Goal: Information Seeking & Learning: Learn about a topic

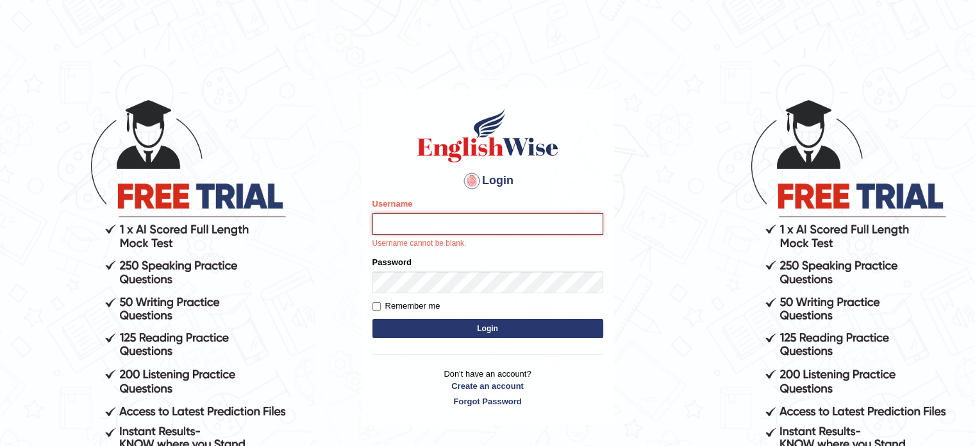
type input "hchadara"
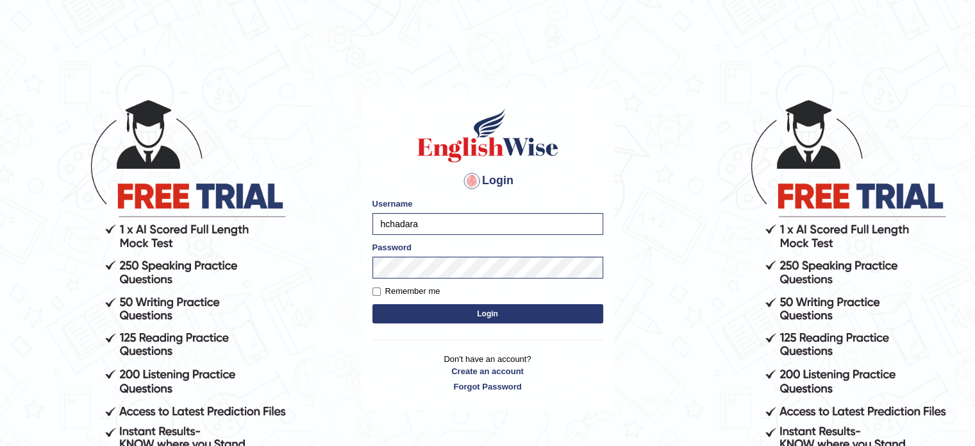
click at [392, 317] on button "Login" at bounding box center [488, 313] width 231 height 19
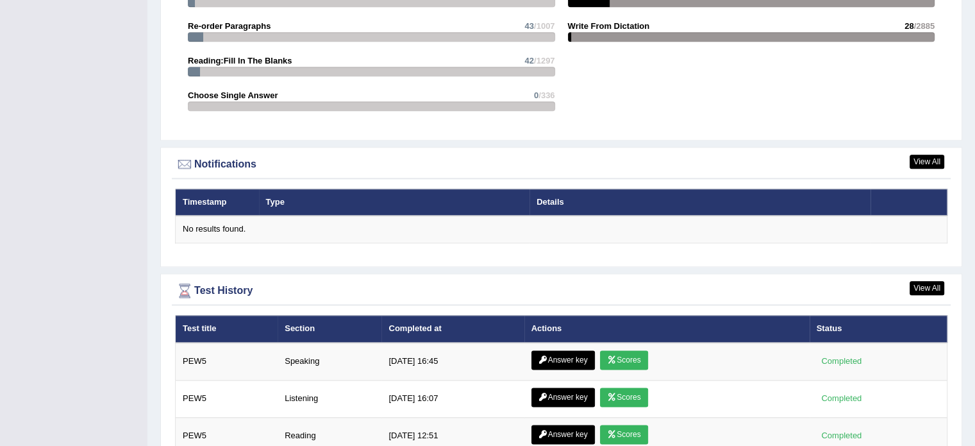
scroll to position [1754, 0]
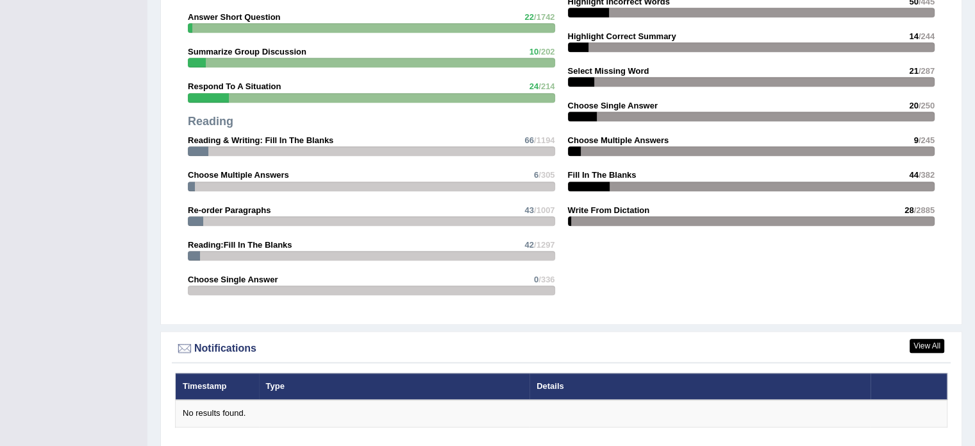
click at [698, 216] on div at bounding box center [751, 221] width 367 height 10
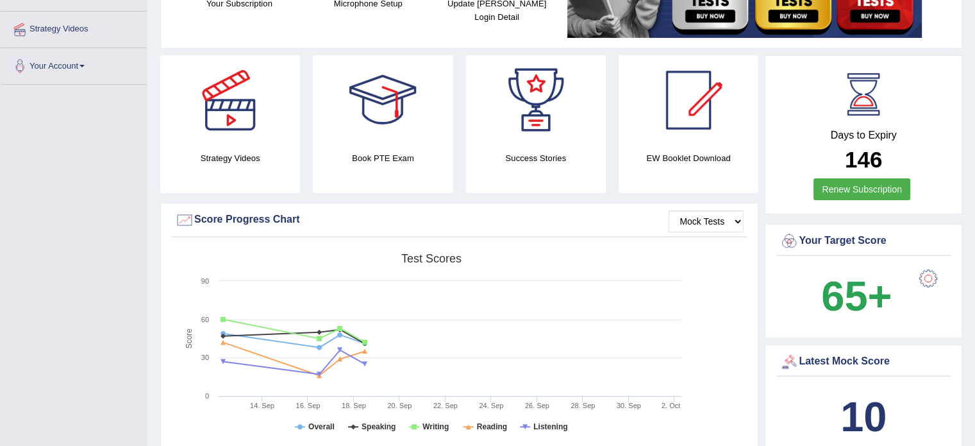
scroll to position [0, 0]
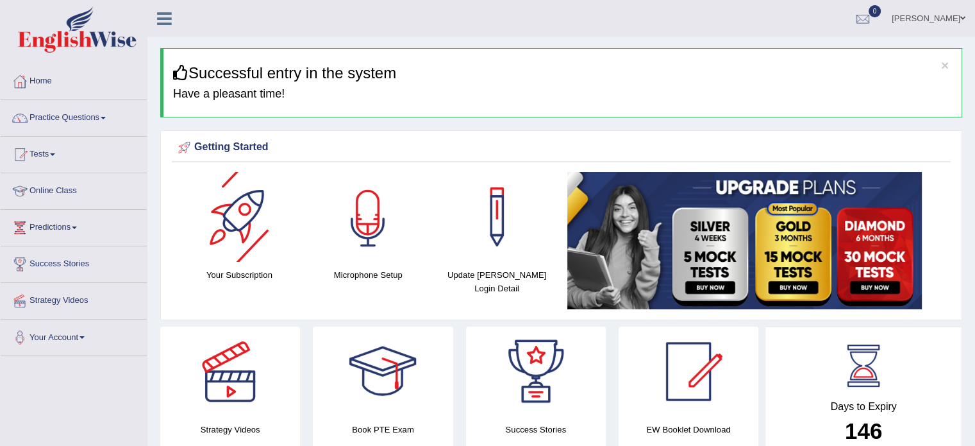
drag, startPoint x: 698, startPoint y: 213, endPoint x: 491, endPoint y: 383, distance: 267.5
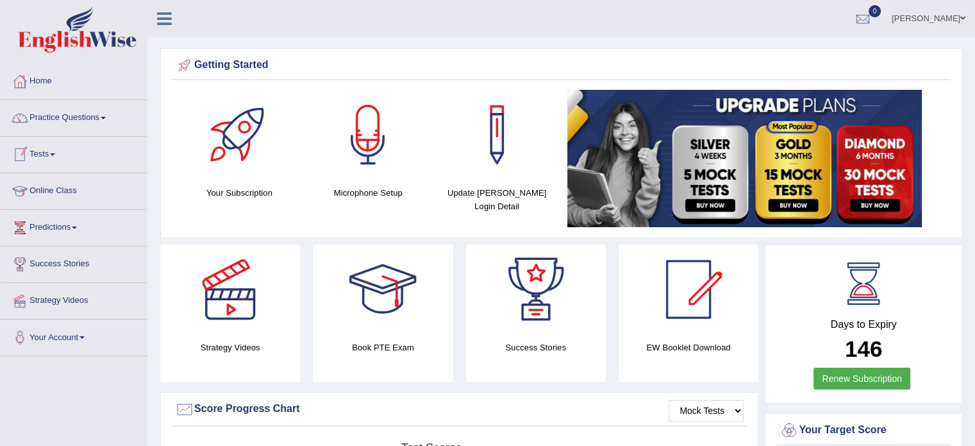
click at [56, 151] on link "Tests" at bounding box center [74, 153] width 146 height 32
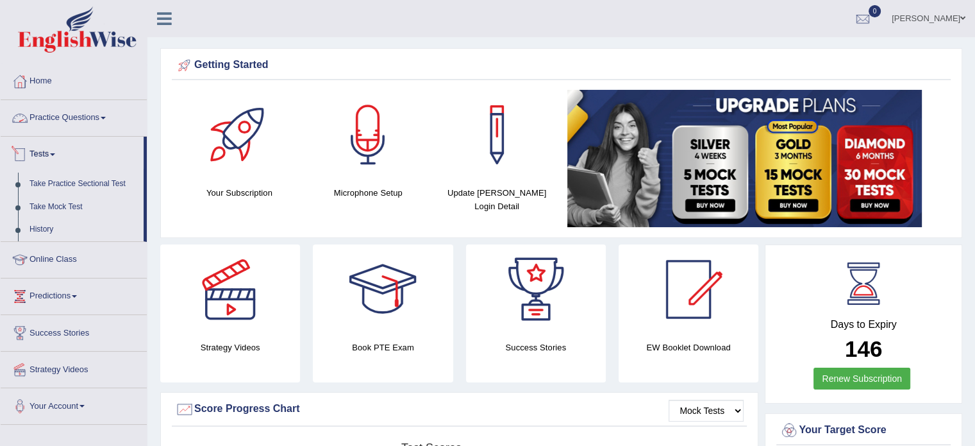
click at [50, 117] on link "Practice Questions" at bounding box center [74, 116] width 146 height 32
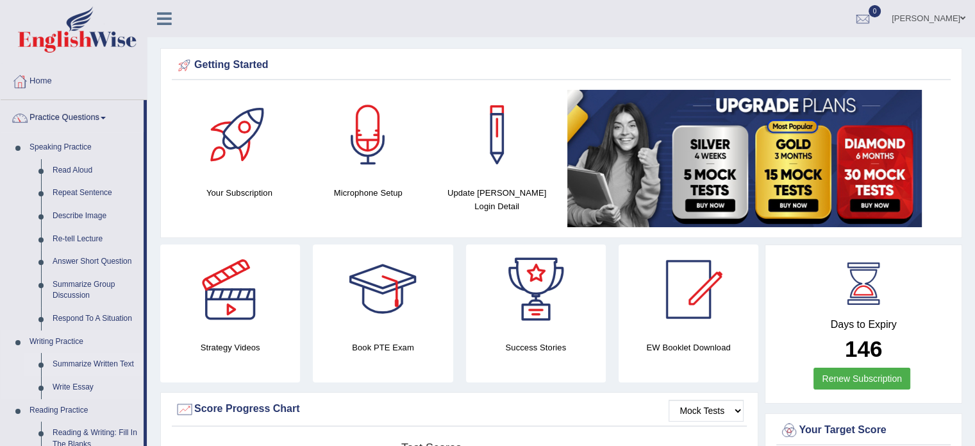
click at [88, 361] on link "Summarize Written Text" at bounding box center [95, 364] width 97 height 23
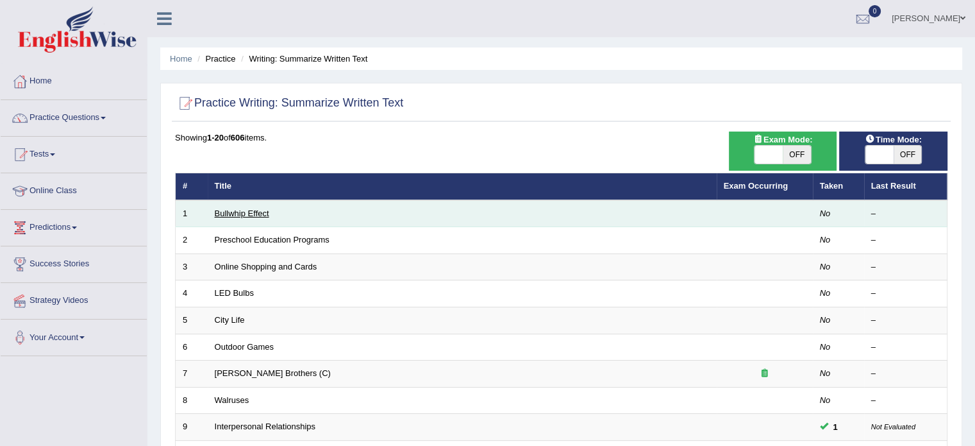
click at [233, 211] on link "Bullwhip Effect" at bounding box center [242, 213] width 55 height 10
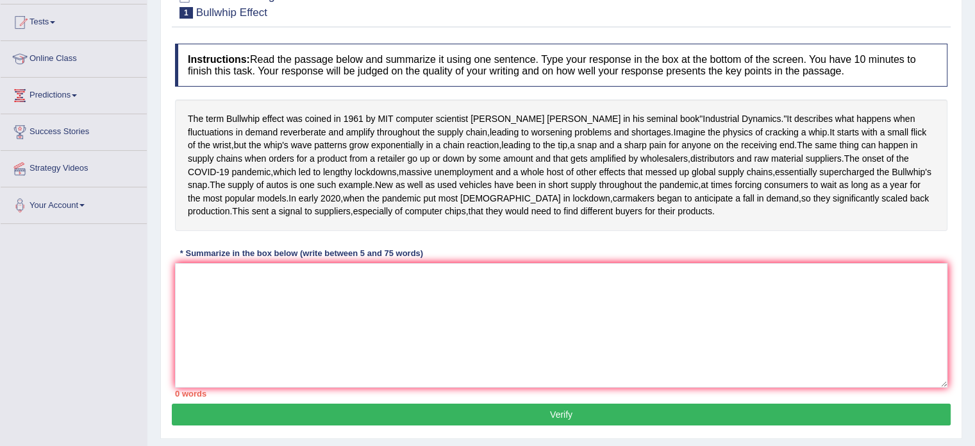
scroll to position [139, 0]
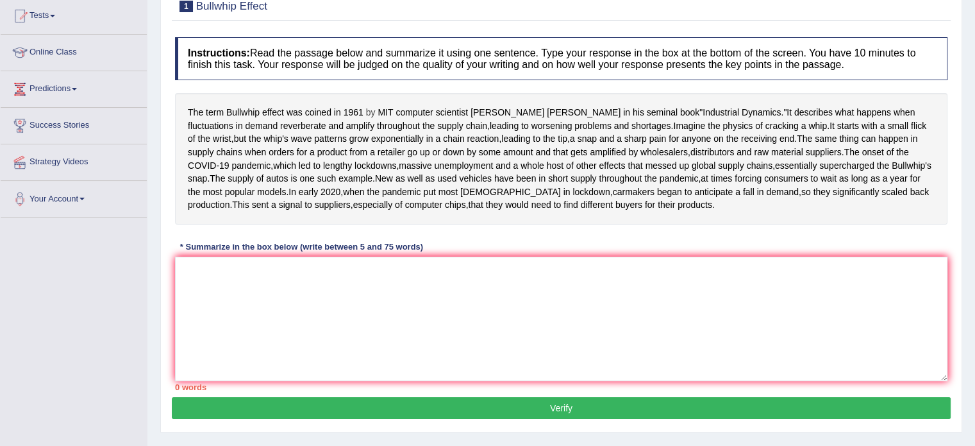
drag, startPoint x: 189, startPoint y: 106, endPoint x: 371, endPoint y: 114, distance: 182.3
click at [371, 114] on div "The term Bullwhip effect was coined in 1961 by MIT computer scientist Jay Forre…" at bounding box center [561, 158] width 773 height 131
click at [371, 114] on span "by" at bounding box center [371, 112] width 10 height 13
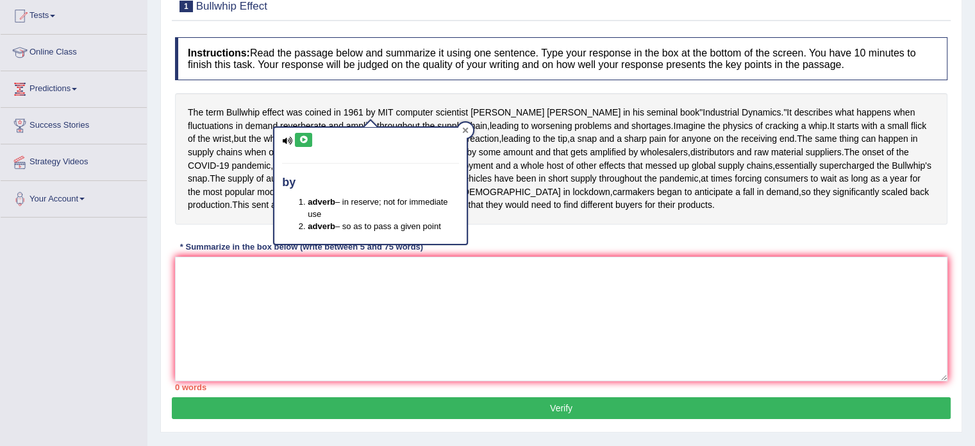
click at [465, 122] on div at bounding box center [465, 129] width 15 height 15
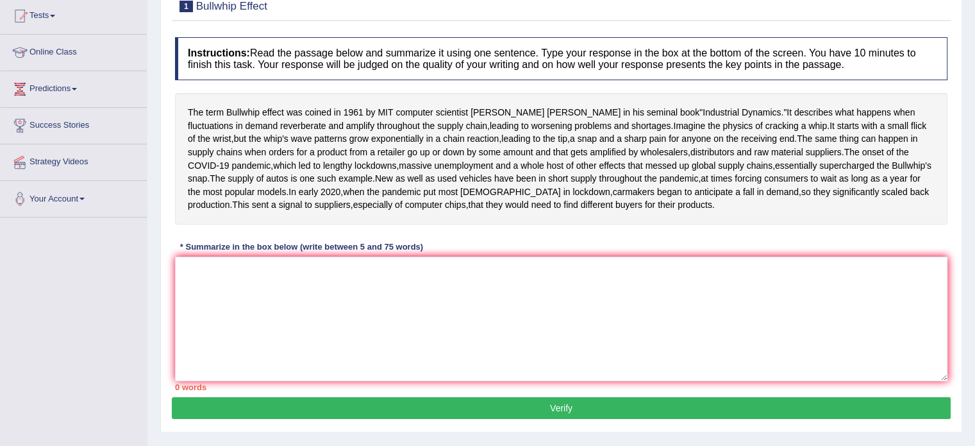
drag, startPoint x: 180, startPoint y: 107, endPoint x: 312, endPoint y: 96, distance: 132.6
click at [312, 96] on div "The term Bullwhip effect was coined in 1961 by MIT computer scientist Jay Forre…" at bounding box center [561, 158] width 773 height 131
drag, startPoint x: 686, startPoint y: 110, endPoint x: 667, endPoint y: 116, distance: 19.7
click at [742, 116] on span "Dynamics" at bounding box center [761, 112] width 39 height 13
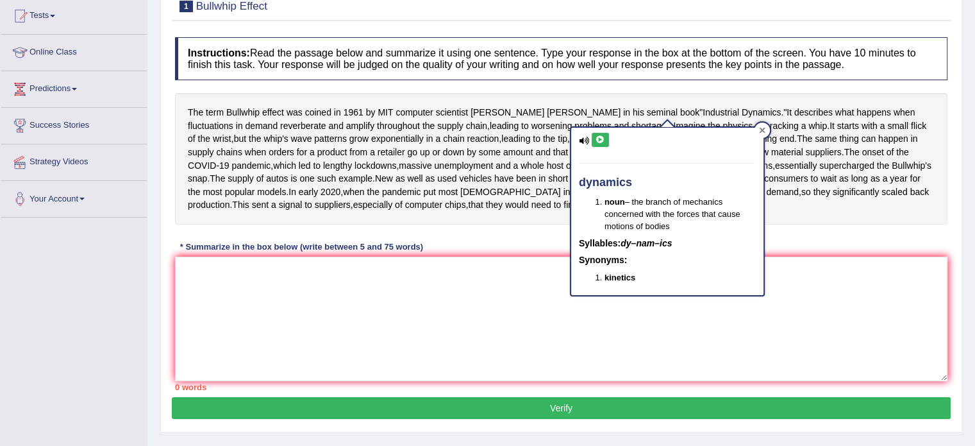
click at [763, 131] on icon at bounding box center [762, 131] width 6 height 6
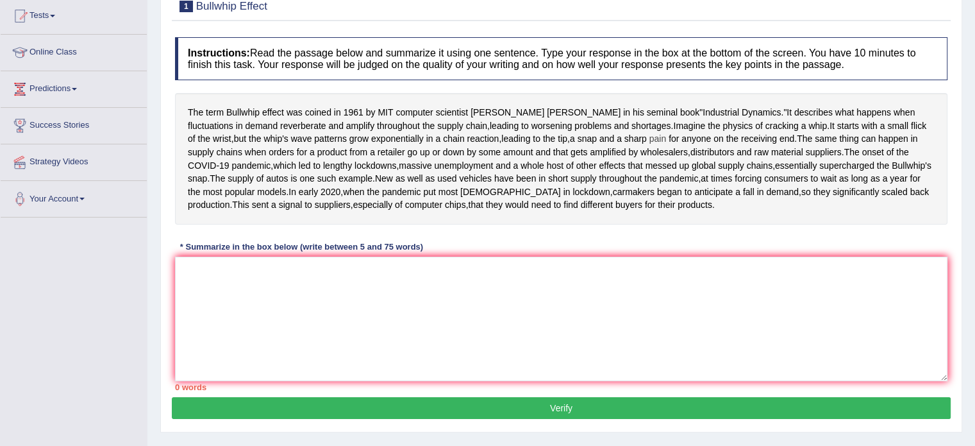
drag, startPoint x: 695, startPoint y: 114, endPoint x: 580, endPoint y: 141, distance: 117.4
click at [580, 141] on div "The term Bullwhip effect was coined in 1961 by MIT computer scientist Jay Forre…" at bounding box center [561, 158] width 773 height 131
click at [292, 381] on textarea at bounding box center [561, 319] width 773 height 124
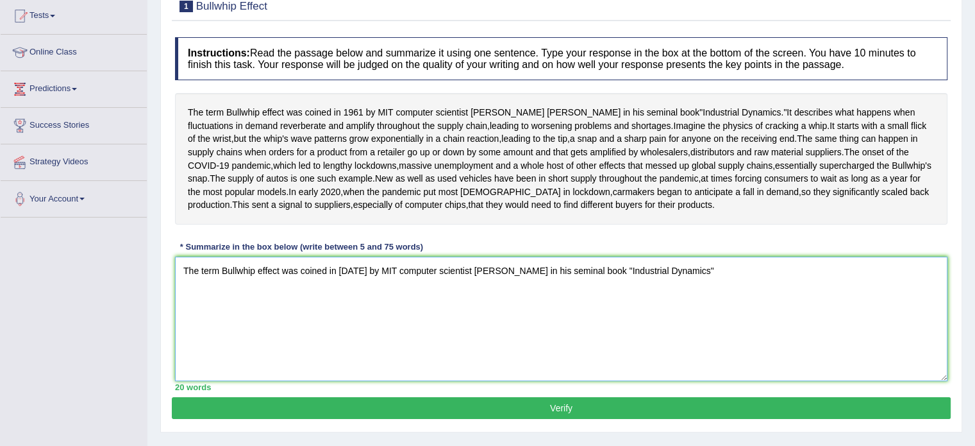
click at [693, 337] on textarea "The term Bullwhip effect was coined in 1961 by MIT computer scientist Jay Forre…" at bounding box center [561, 319] width 773 height 124
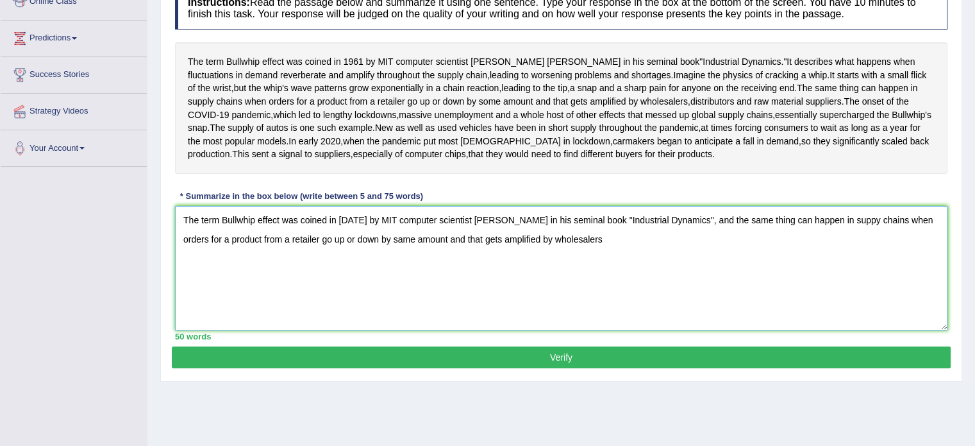
scroll to position [190, 0]
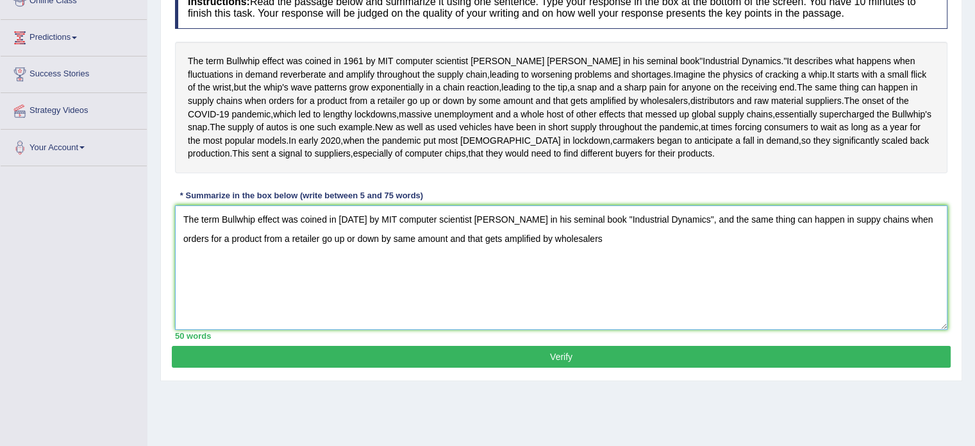
click at [525, 302] on textarea "The term Bullwhip effect was coined in 1961 by MIT computer scientist Jay Forre…" at bounding box center [561, 267] width 773 height 124
click at [582, 303] on textarea "The term Bullwhip effect was coined in 1961 by MIT computer scientist Jay Forre…" at bounding box center [561, 267] width 773 height 124
type textarea "The term Bullwhip effect was coined in 1961 by MIT computer scientist Jay Forre…"
click at [512, 367] on button "Verify" at bounding box center [561, 357] width 779 height 22
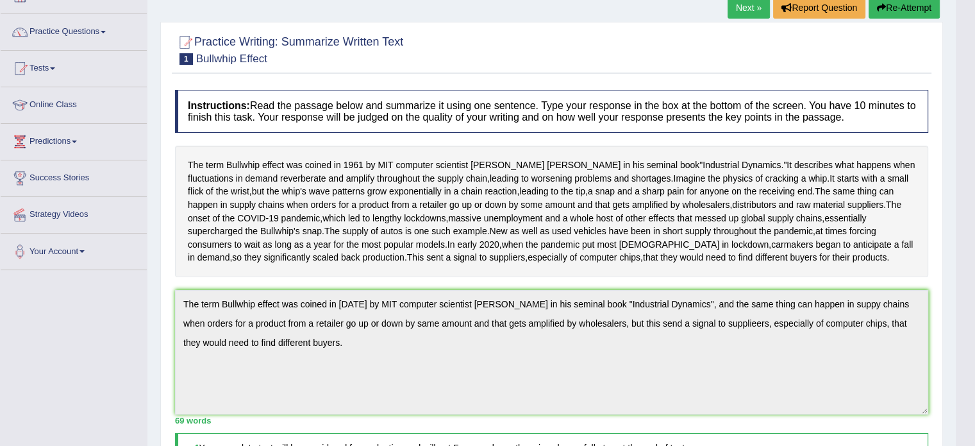
scroll to position [0, 0]
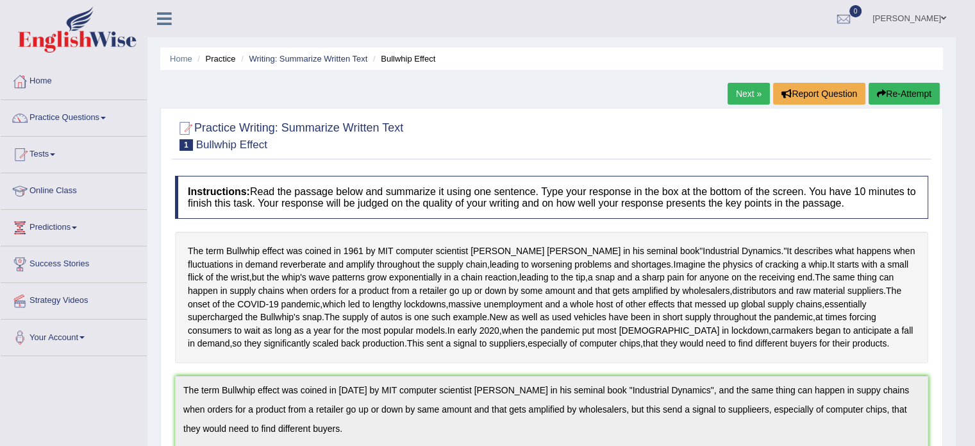
click at [747, 97] on link "Next »" at bounding box center [749, 94] width 42 height 22
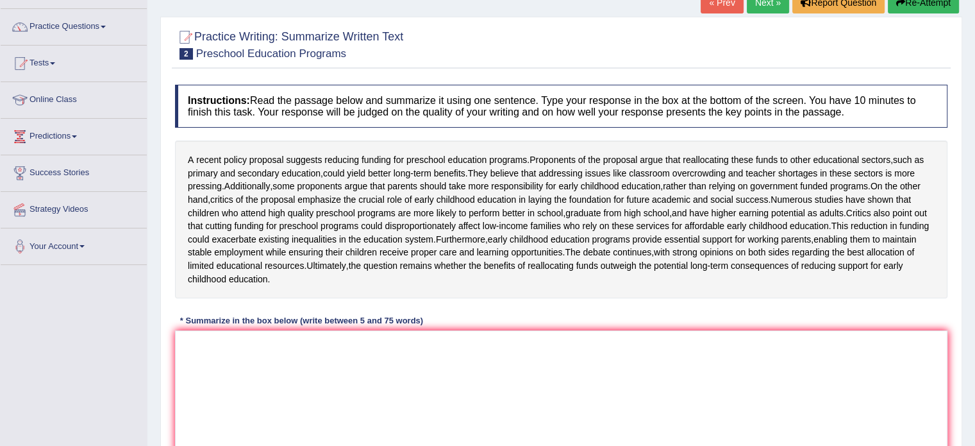
scroll to position [103, 0]
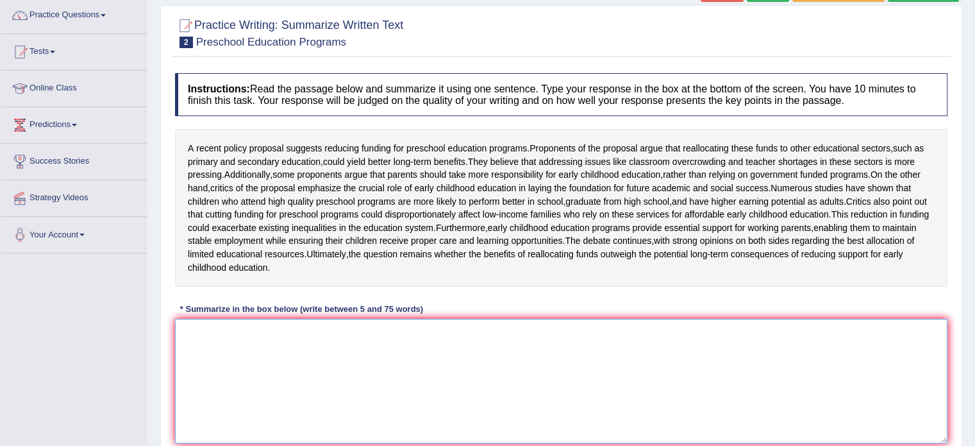
click at [664, 407] on textarea at bounding box center [561, 381] width 773 height 124
click at [95, 220] on link "Your Account" at bounding box center [74, 233] width 146 height 32
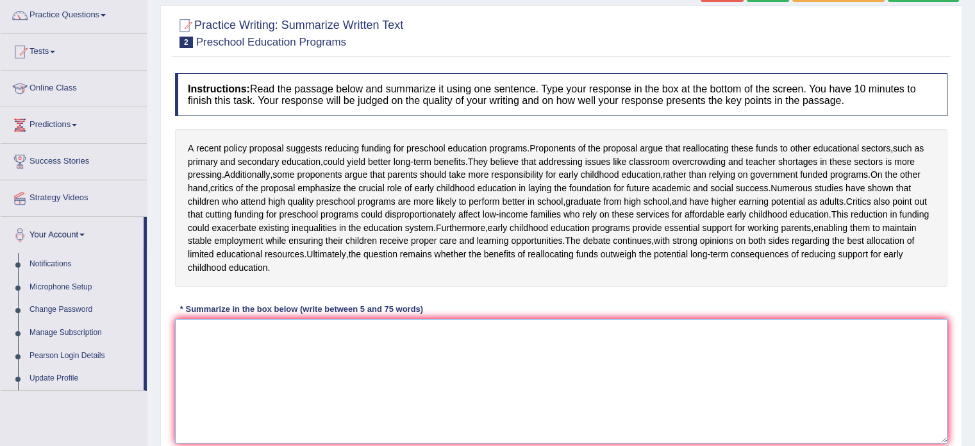
click at [205, 361] on textarea at bounding box center [561, 381] width 773 height 124
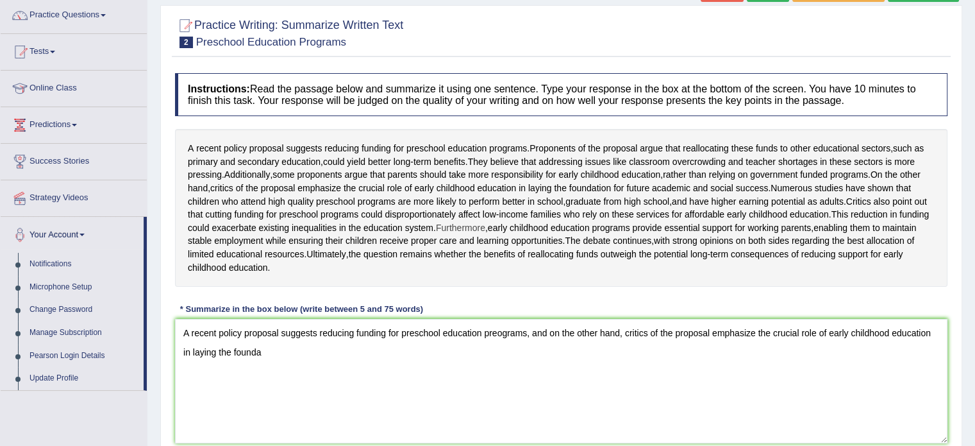
click at [436, 235] on span "Furthermore" at bounding box center [460, 227] width 49 height 13
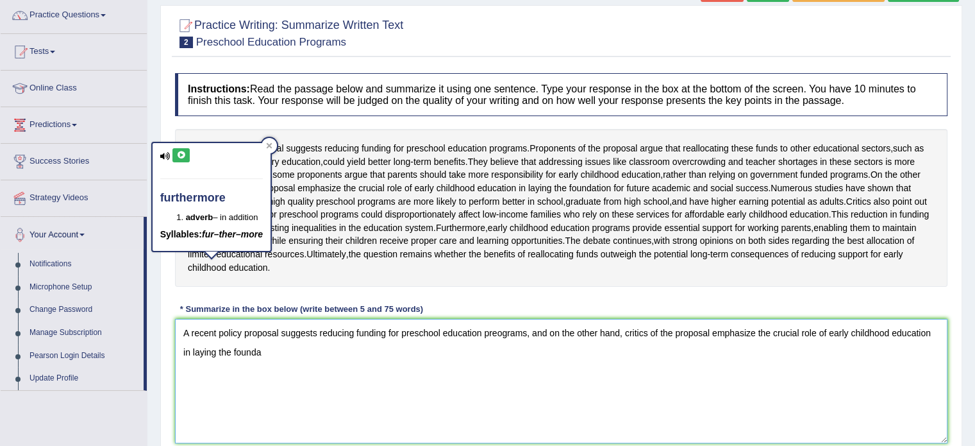
click at [274, 369] on textarea "A recent policy proposal suggests reducing funding for preschool education preo…" at bounding box center [561, 381] width 773 height 124
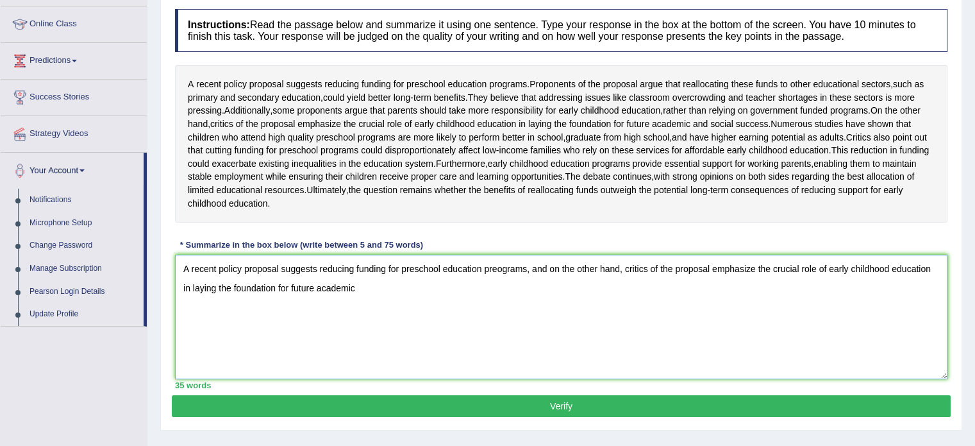
scroll to position [228, 0]
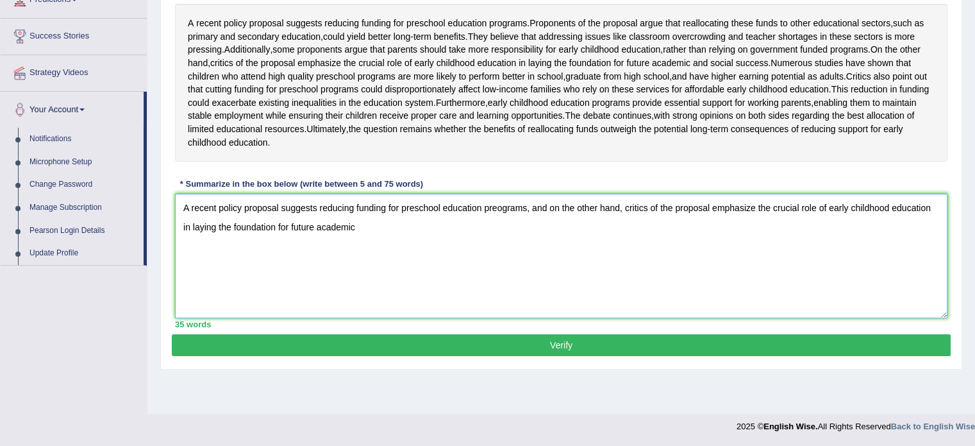
click at [731, 292] on textarea "A recent policy proposal suggests reducing funding for preschool education preo…" at bounding box center [561, 256] width 773 height 124
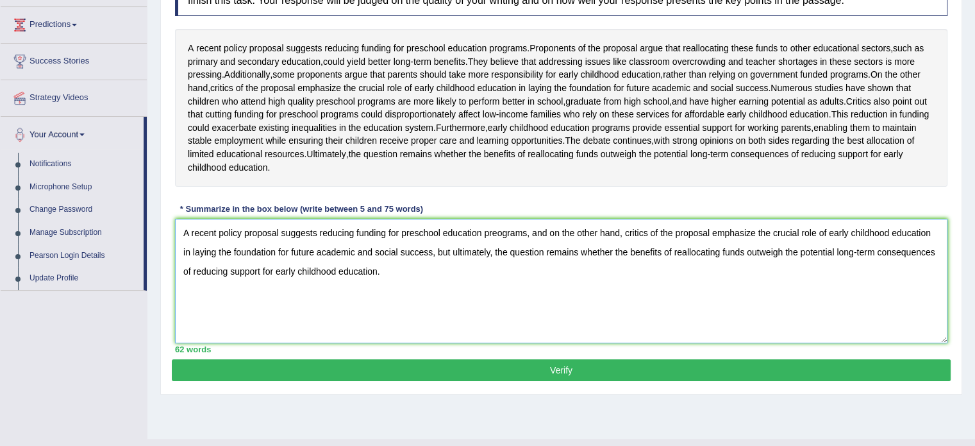
scroll to position [203, 0]
click at [496, 257] on textarea "A recent policy proposal suggests reducing funding for preschool education preo…" at bounding box center [561, 281] width 773 height 124
type textarea "A recent policy proposal suggests reducing funding for preschool education prog…"
click at [516, 381] on button "Verify" at bounding box center [561, 370] width 779 height 22
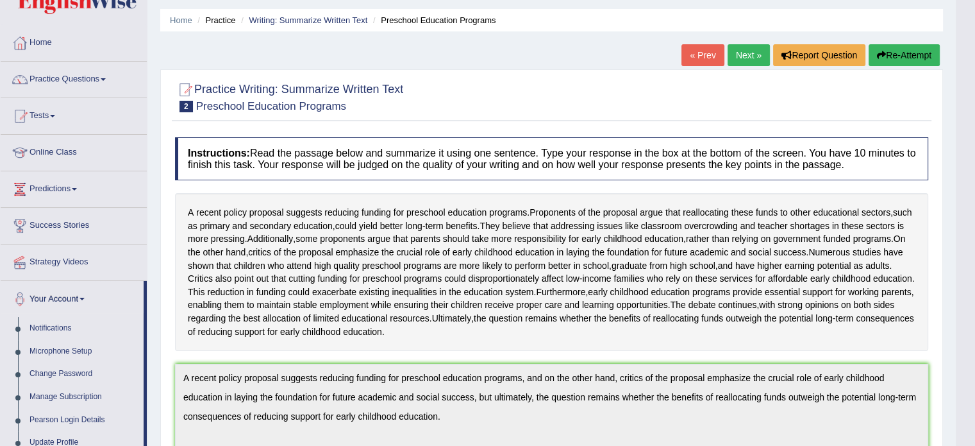
scroll to position [0, 0]
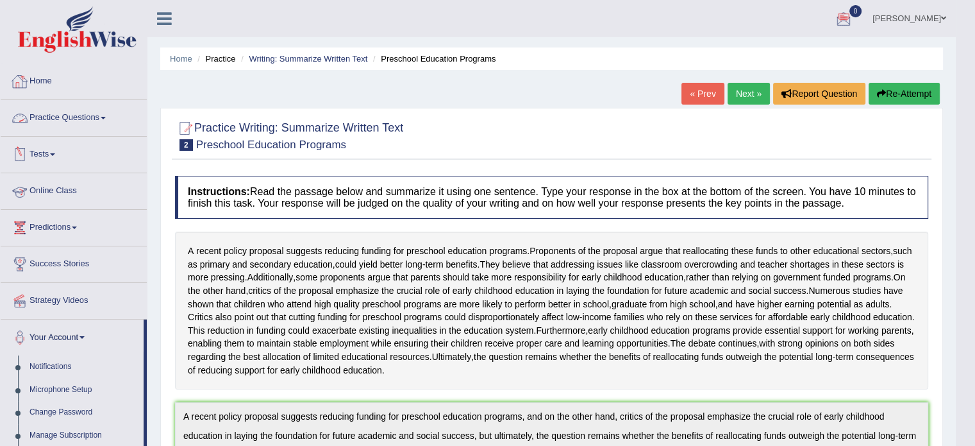
click at [81, 121] on link "Practice Questions" at bounding box center [74, 116] width 146 height 32
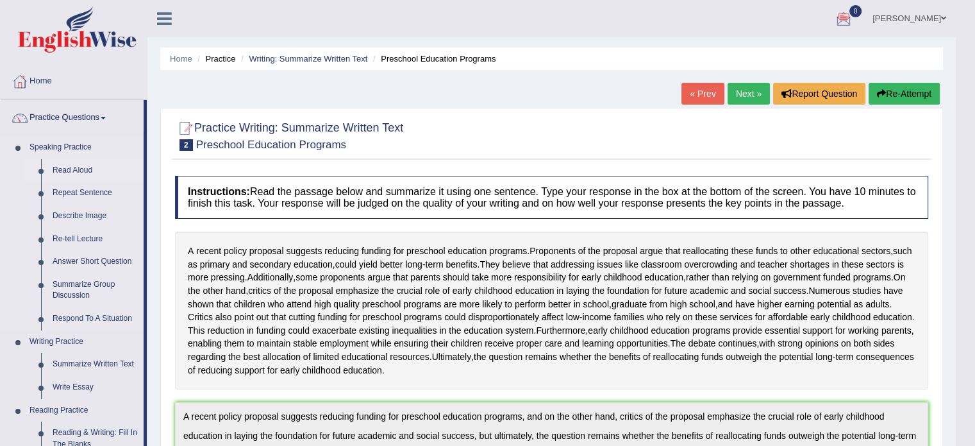
click at [65, 176] on link "Read Aloud" at bounding box center [95, 170] width 97 height 23
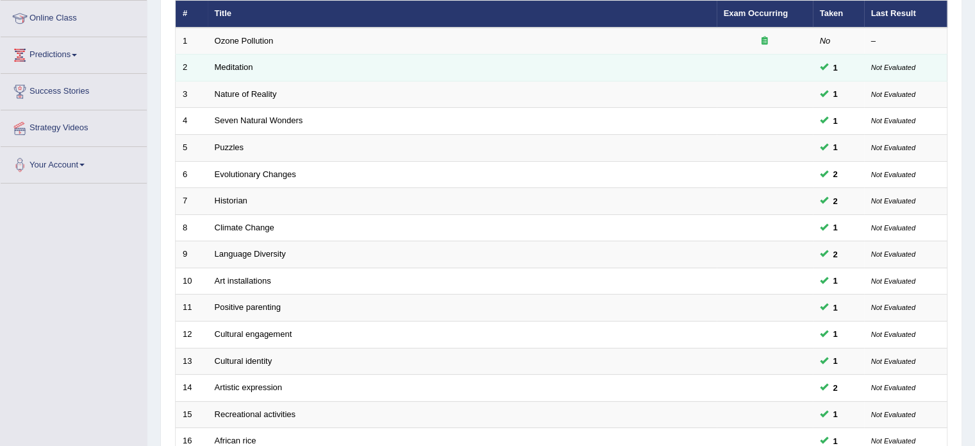
scroll to position [400, 0]
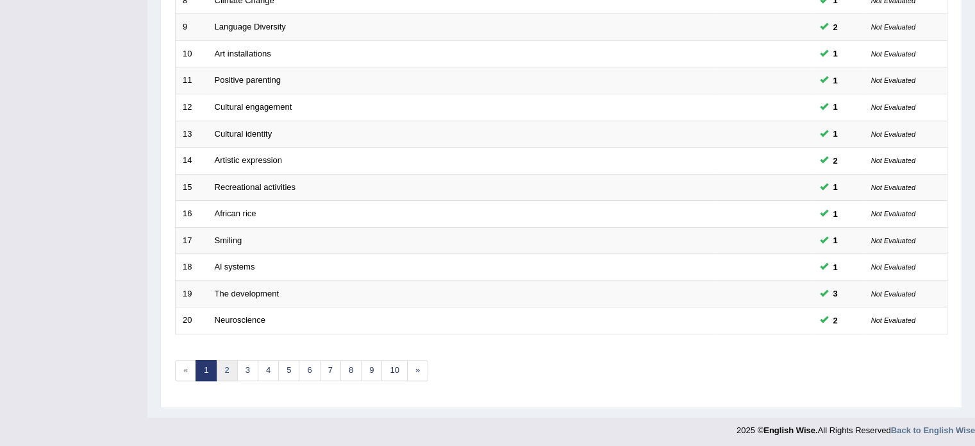
click at [231, 369] on link "2" at bounding box center [226, 370] width 21 height 21
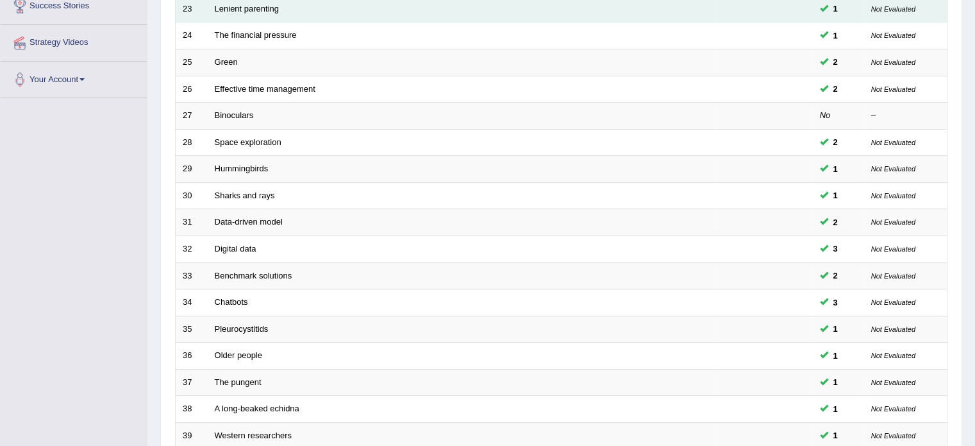
scroll to position [400, 0]
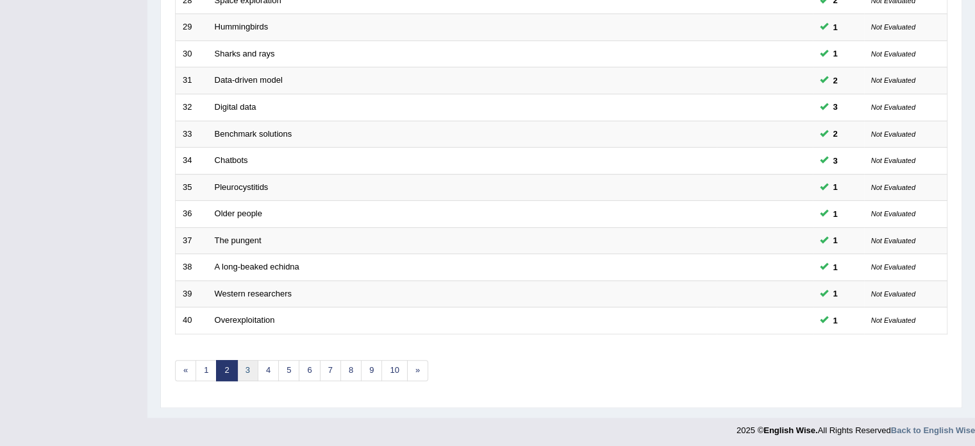
click at [250, 367] on link "3" at bounding box center [247, 370] width 21 height 21
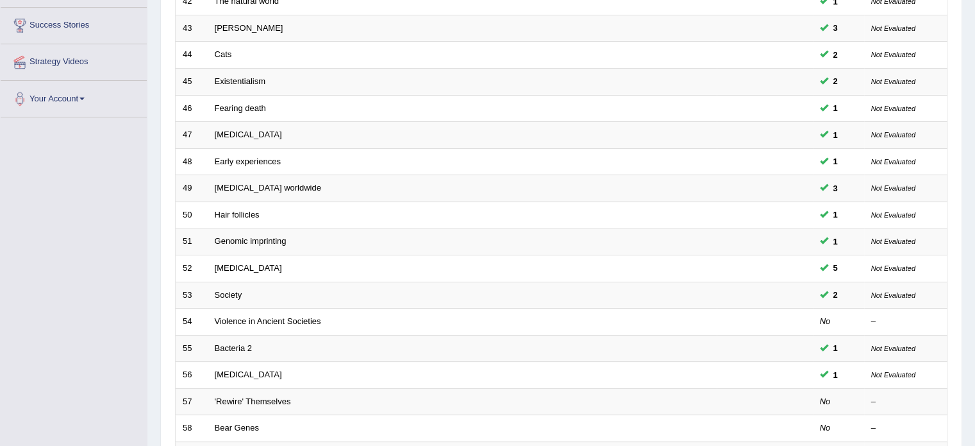
scroll to position [400, 0]
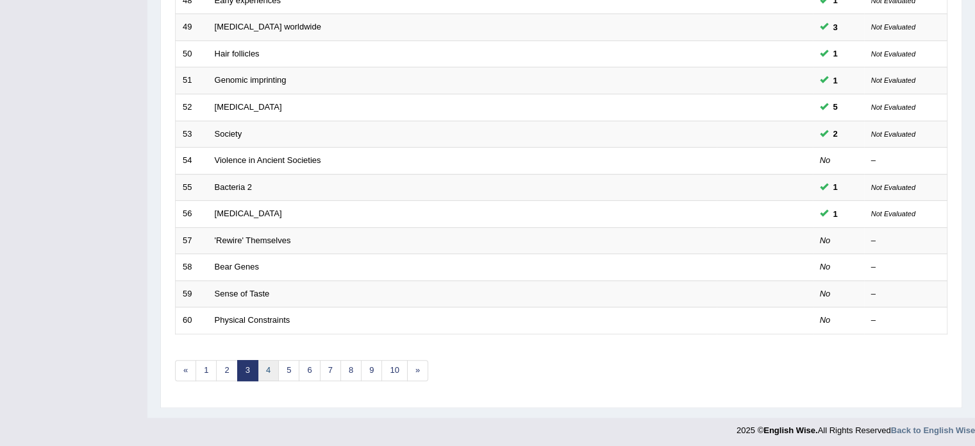
click at [269, 373] on link "4" at bounding box center [268, 370] width 21 height 21
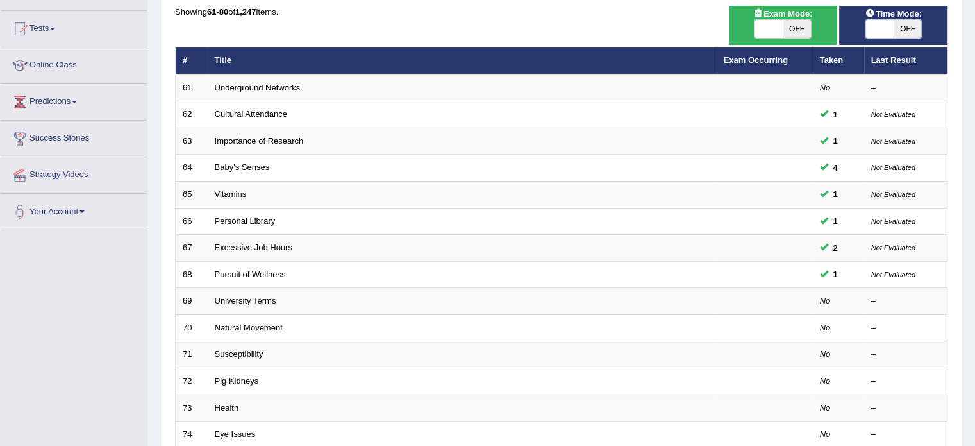
scroll to position [126, 0]
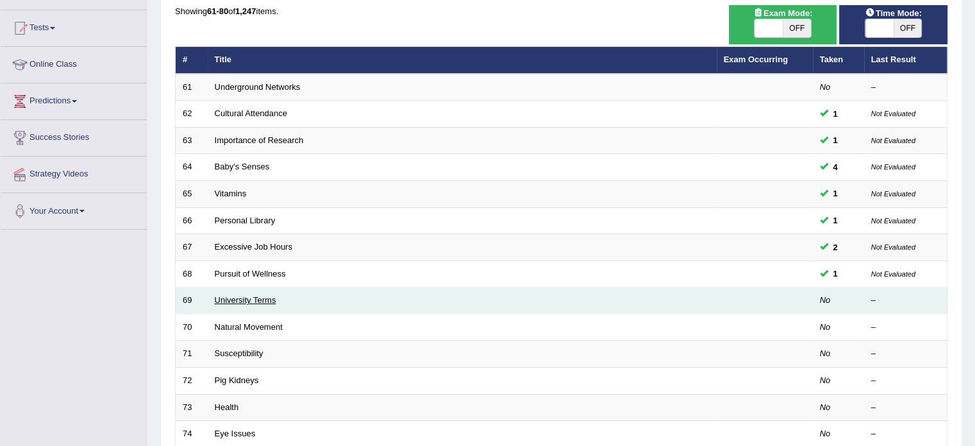
click at [219, 296] on link "University Terms" at bounding box center [246, 300] width 62 height 10
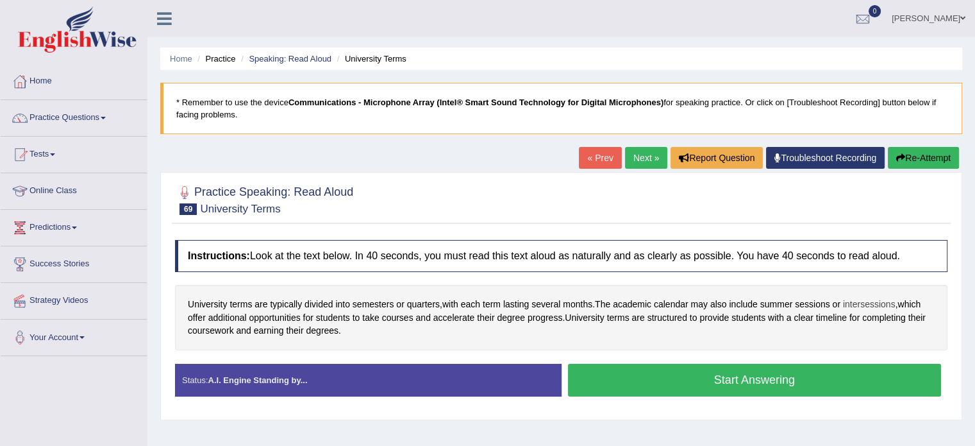
click at [884, 299] on span "intersessions" at bounding box center [869, 304] width 53 height 13
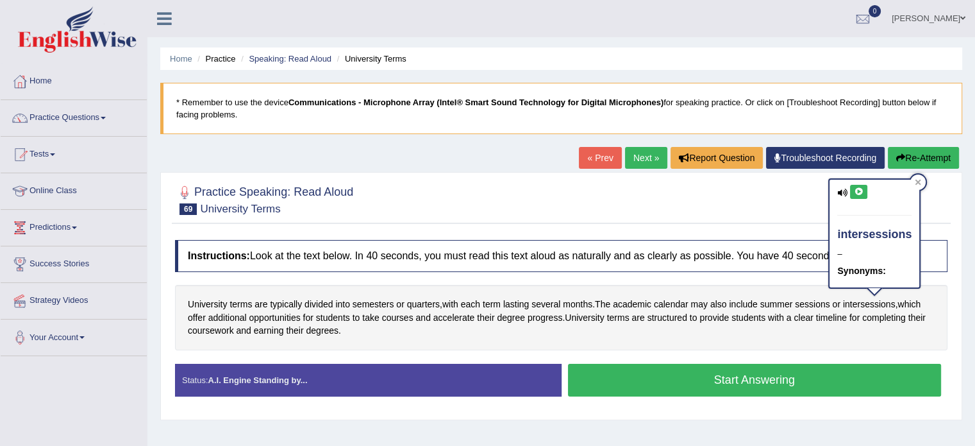
click at [847, 192] on icon at bounding box center [843, 193] width 10 height 8
click at [865, 196] on button at bounding box center [858, 192] width 17 height 14
click at [841, 187] on div "intersessions – Synonyms:" at bounding box center [875, 234] width 90 height 108
click at [922, 181] on div at bounding box center [918, 181] width 15 height 15
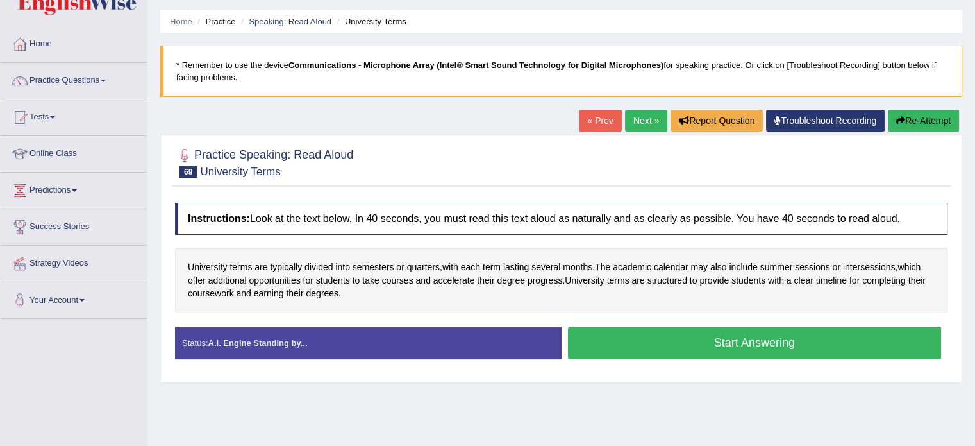
scroll to position [52, 0]
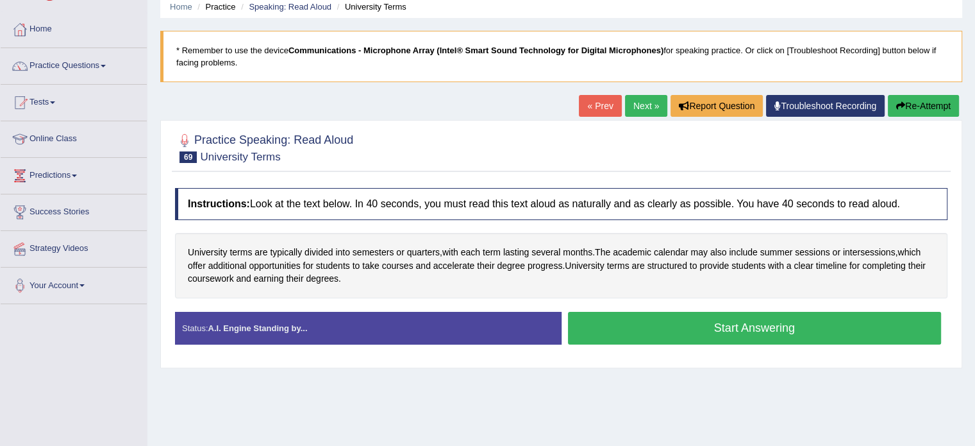
click at [843, 326] on button "Start Answering" at bounding box center [755, 328] width 374 height 33
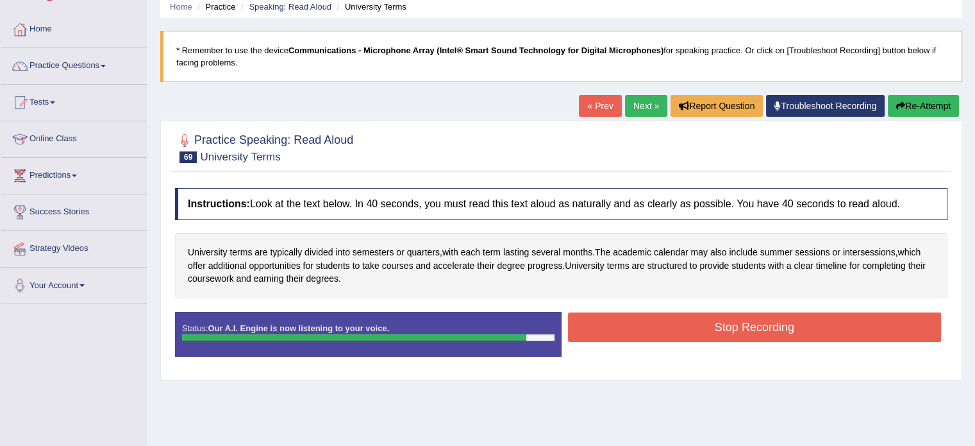
click at [684, 323] on button "Stop Recording" at bounding box center [755, 327] width 374 height 30
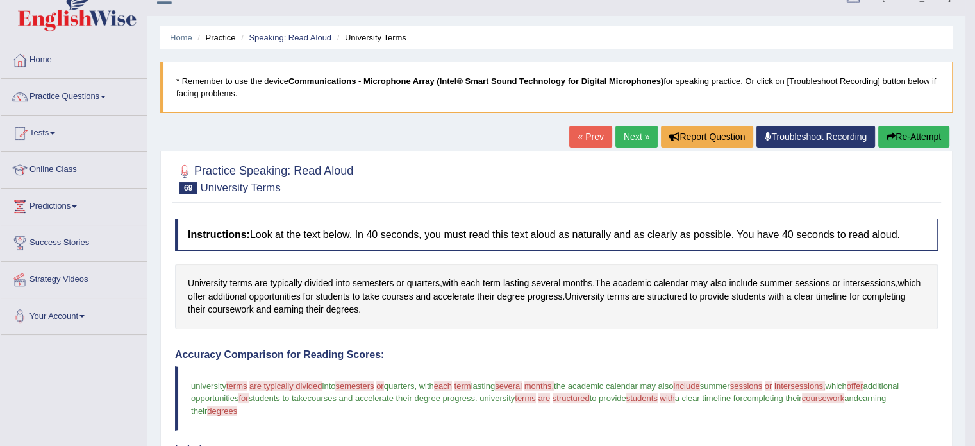
scroll to position [31, 0]
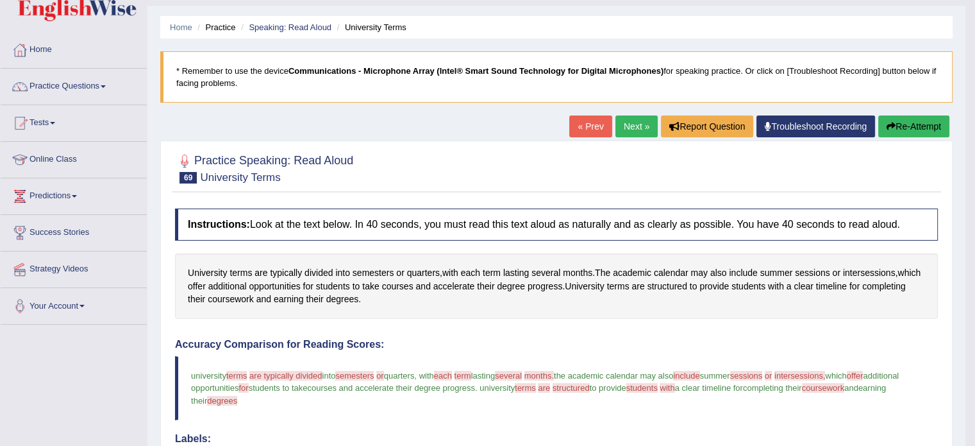
click at [913, 124] on button "Re-Attempt" at bounding box center [914, 126] width 71 height 22
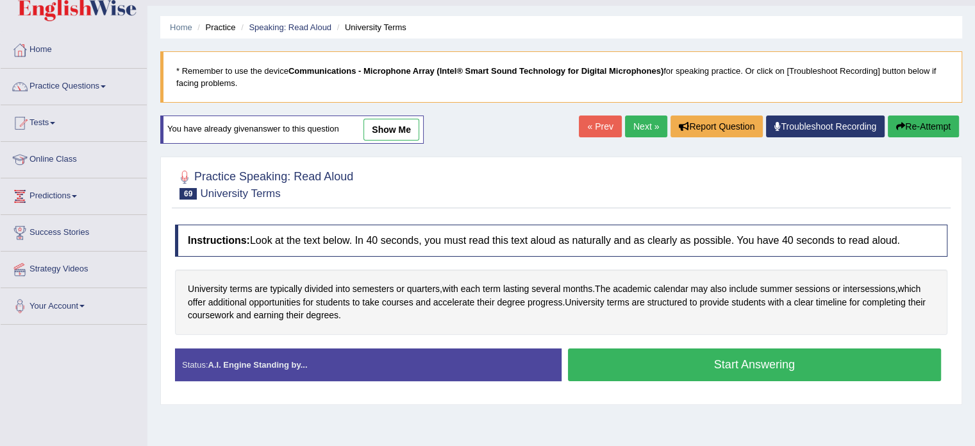
click at [843, 362] on button "Start Answering" at bounding box center [755, 364] width 374 height 33
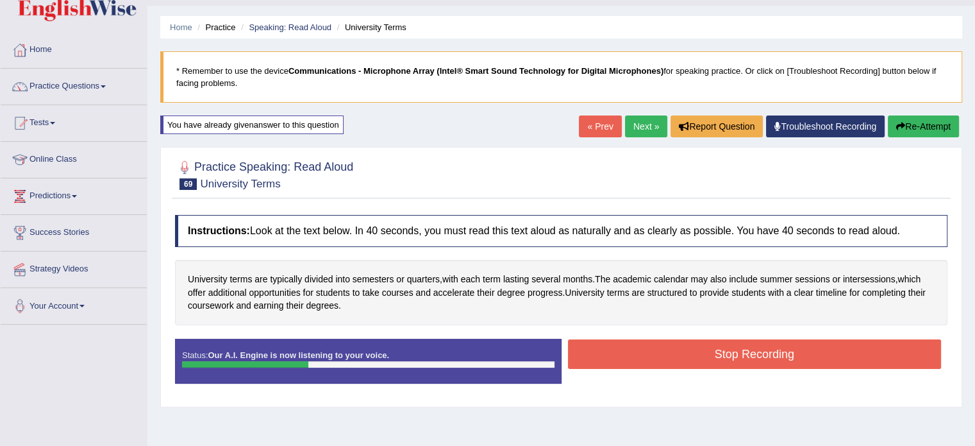
click at [863, 350] on button "Stop Recording" at bounding box center [755, 354] width 374 height 30
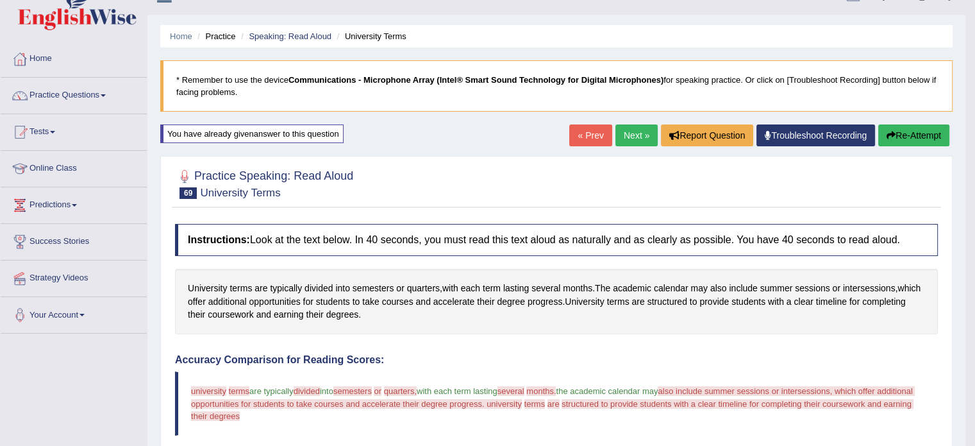
scroll to position [13, 0]
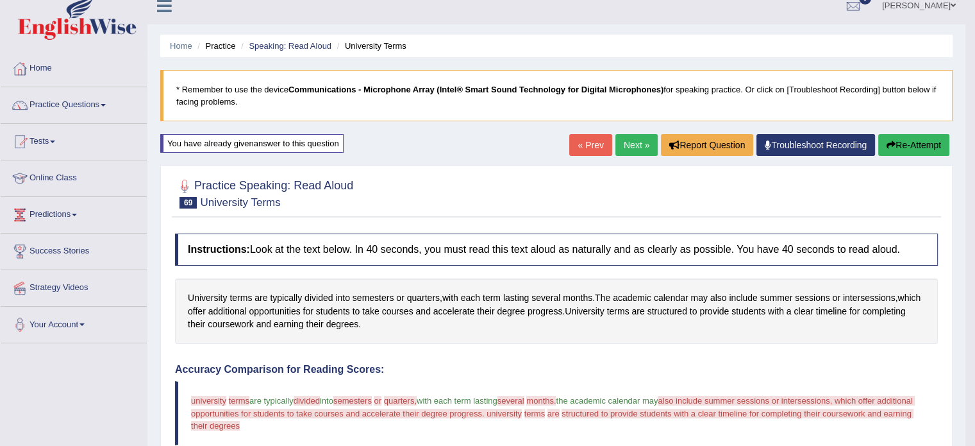
click at [913, 144] on button "Re-Attempt" at bounding box center [914, 145] width 71 height 22
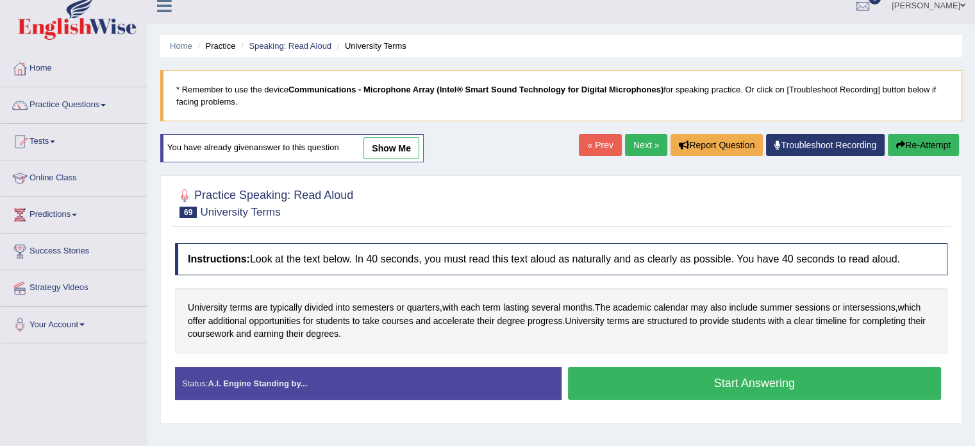
click at [605, 391] on button "Start Answering" at bounding box center [755, 383] width 374 height 33
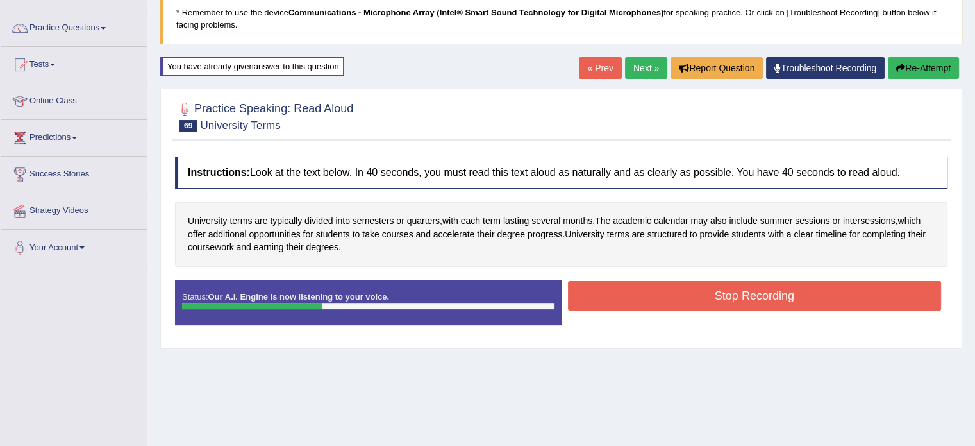
scroll to position [97, 0]
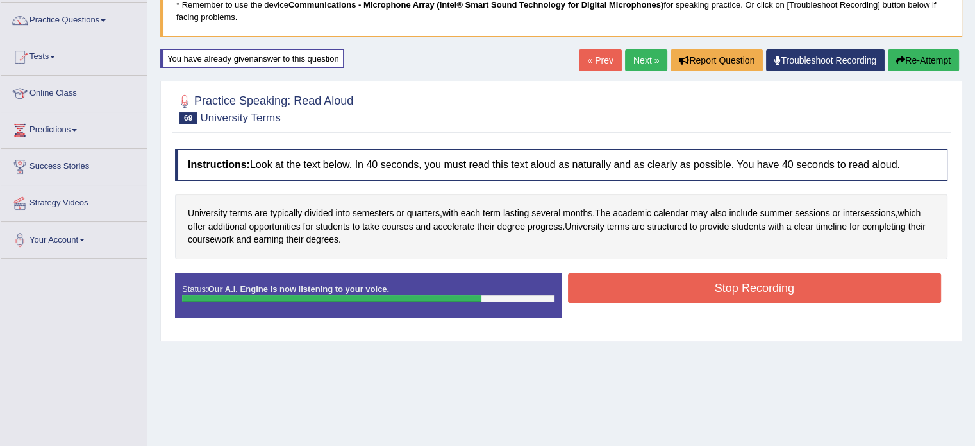
click at [824, 291] on button "Stop Recording" at bounding box center [755, 288] width 374 height 30
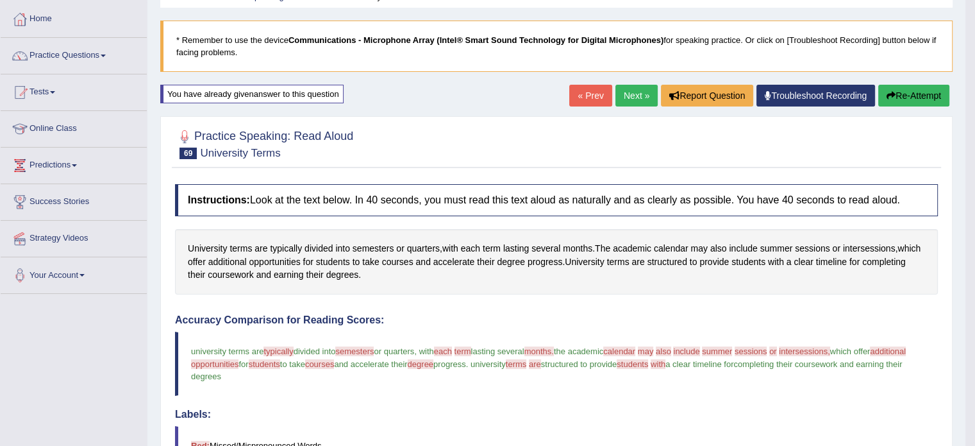
scroll to position [0, 0]
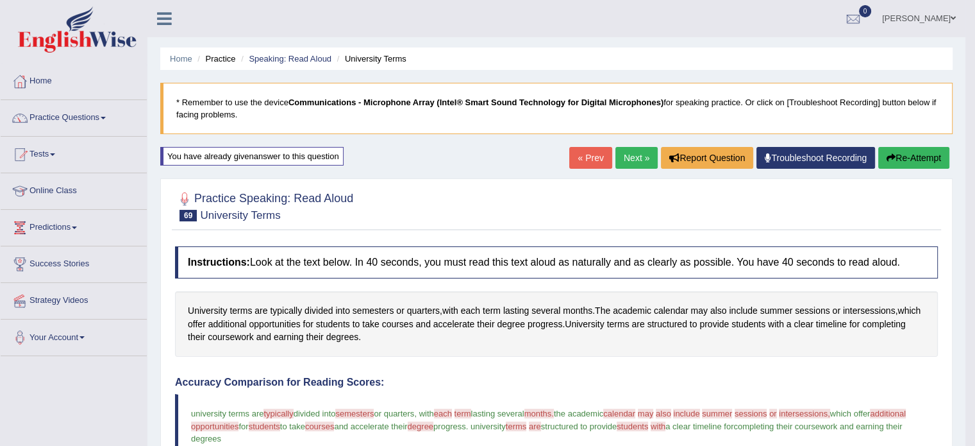
click at [626, 161] on link "Next »" at bounding box center [637, 158] width 42 height 22
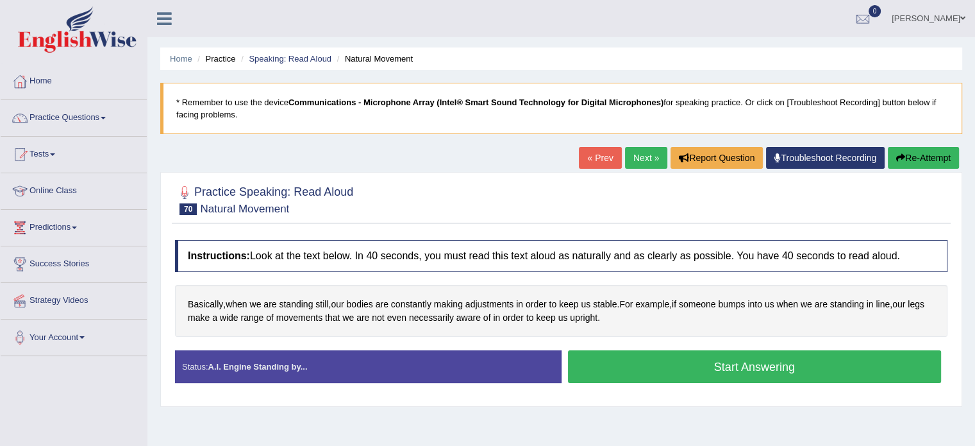
click at [840, 376] on button "Start Answering" at bounding box center [755, 366] width 374 height 33
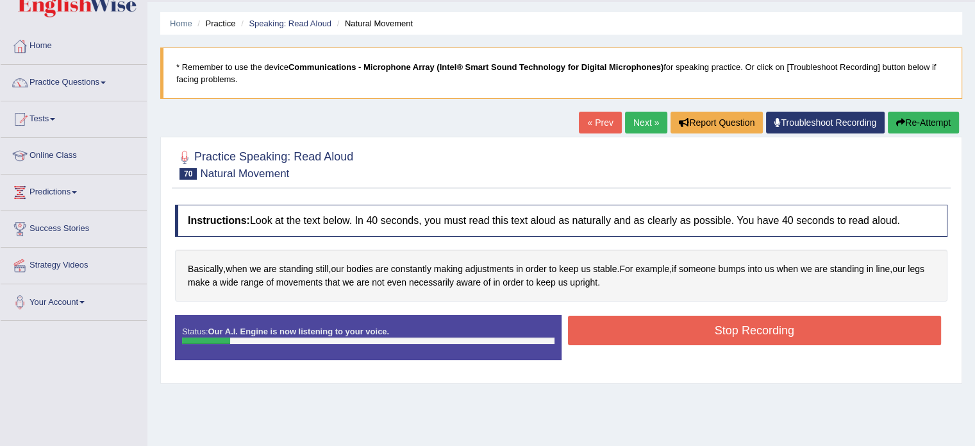
scroll to position [36, 0]
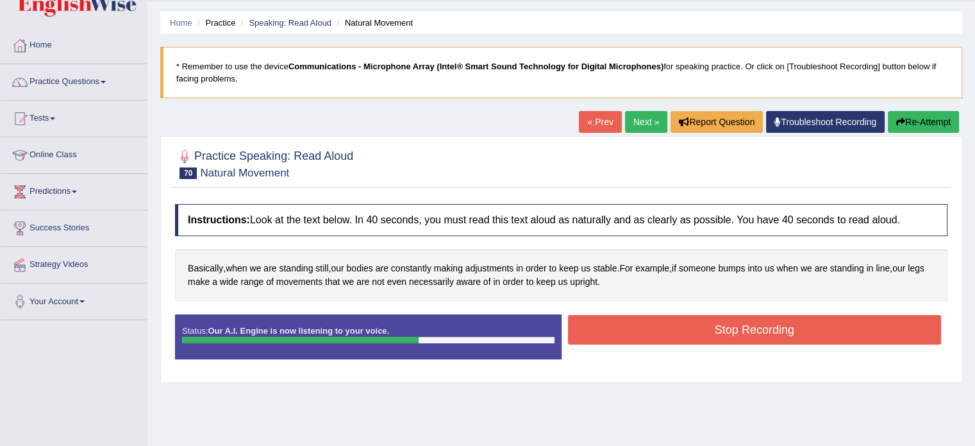
click at [620, 328] on button "Stop Recording" at bounding box center [755, 330] width 374 height 30
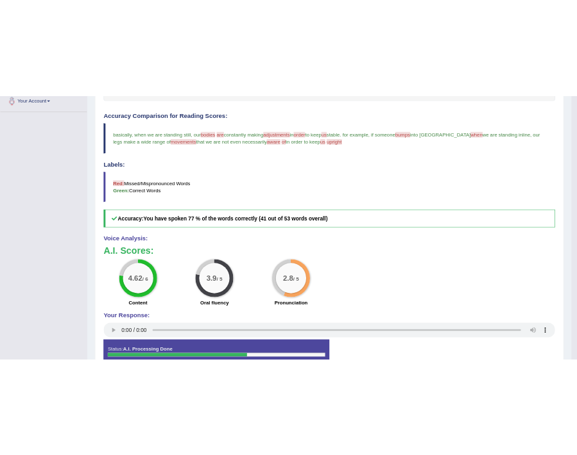
scroll to position [314, 0]
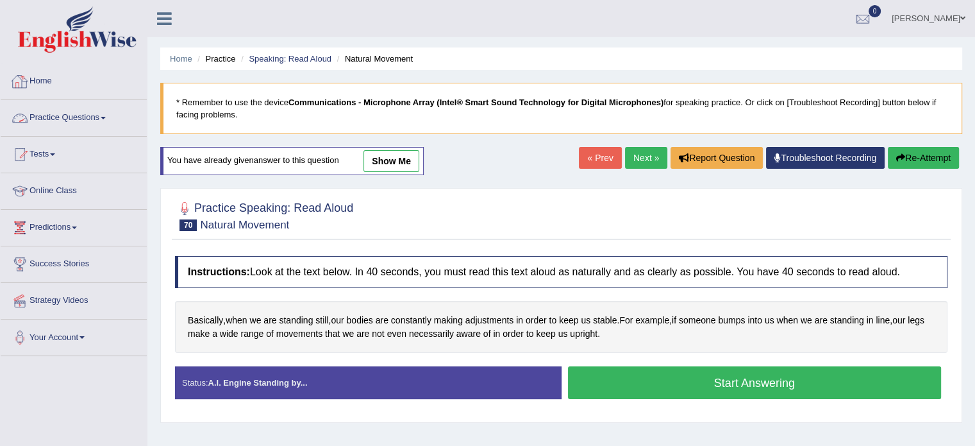
click at [89, 121] on link "Practice Questions" at bounding box center [74, 116] width 146 height 32
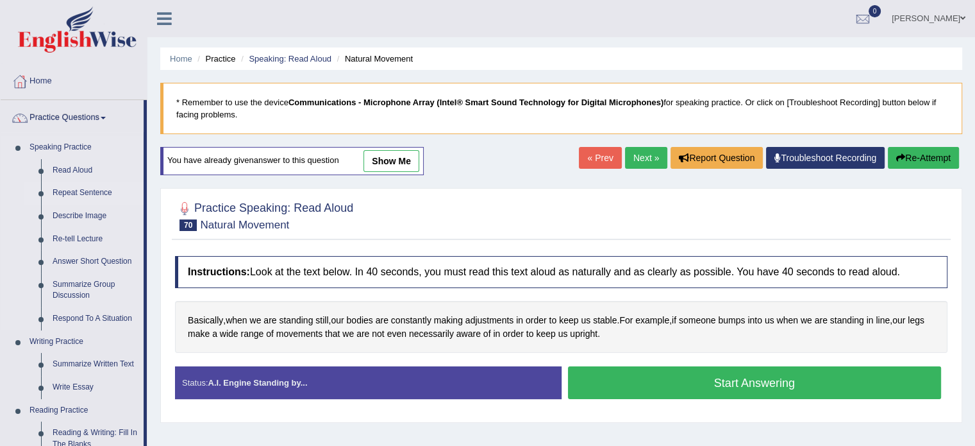
click at [81, 193] on link "Repeat Sentence" at bounding box center [95, 192] width 97 height 23
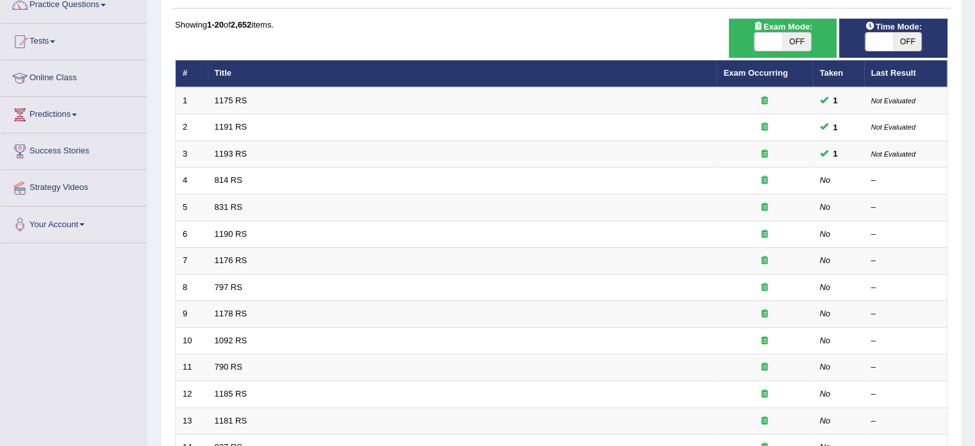
scroll to position [113, 0]
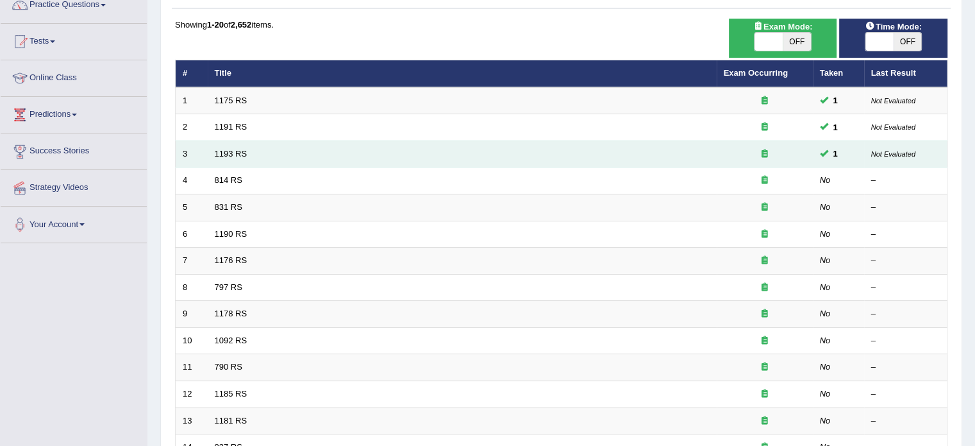
click at [260, 153] on td "1193 RS" at bounding box center [462, 153] width 509 height 27
click at [234, 153] on link "1193 RS" at bounding box center [231, 154] width 33 height 10
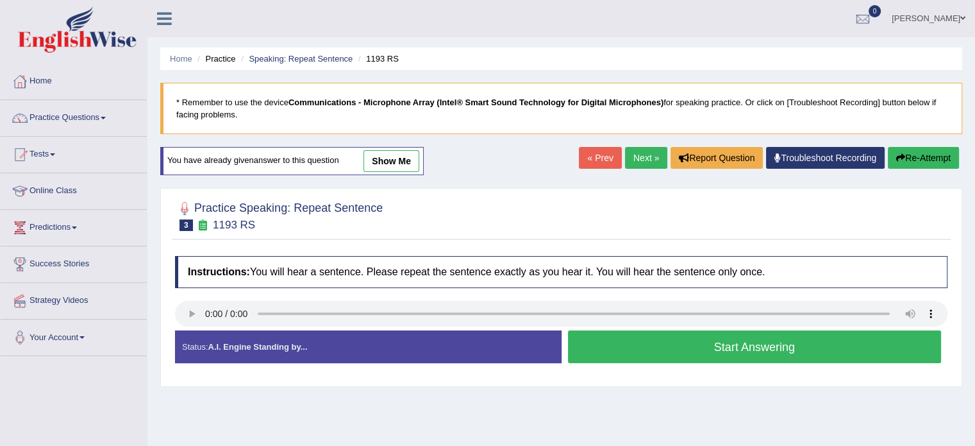
click at [645, 342] on button "Start Answering" at bounding box center [755, 346] width 374 height 33
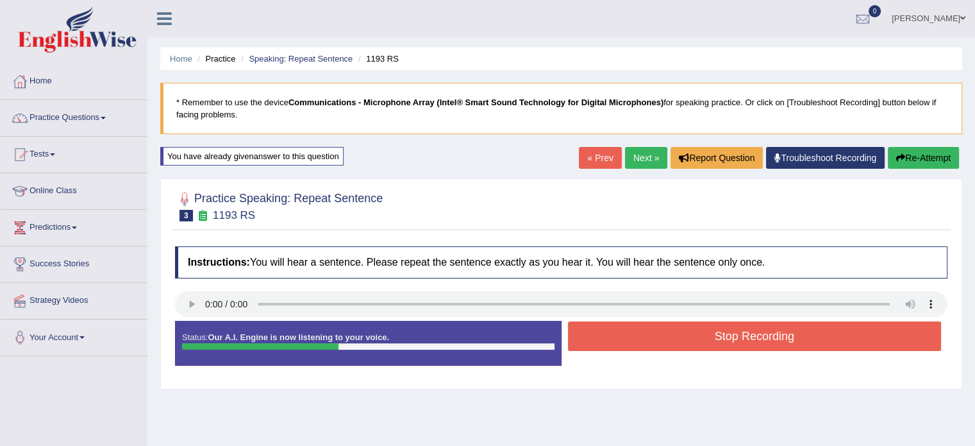
click at [645, 337] on button "Stop Recording" at bounding box center [755, 336] width 374 height 30
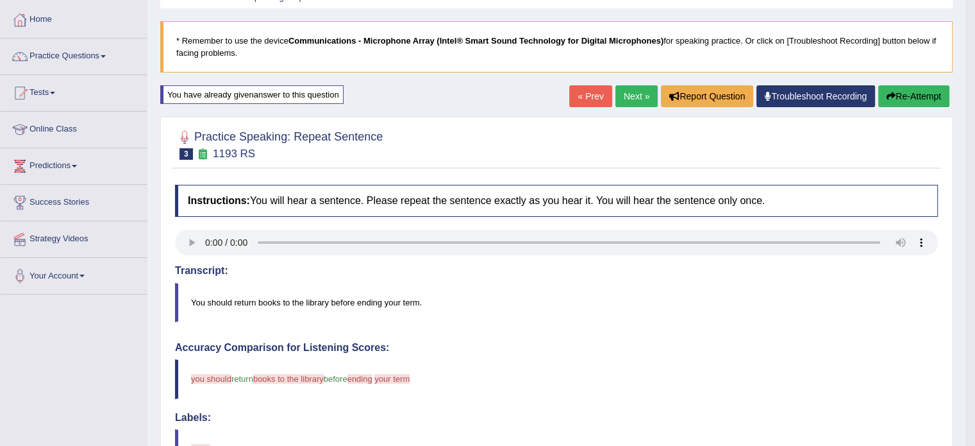
scroll to position [69, 0]
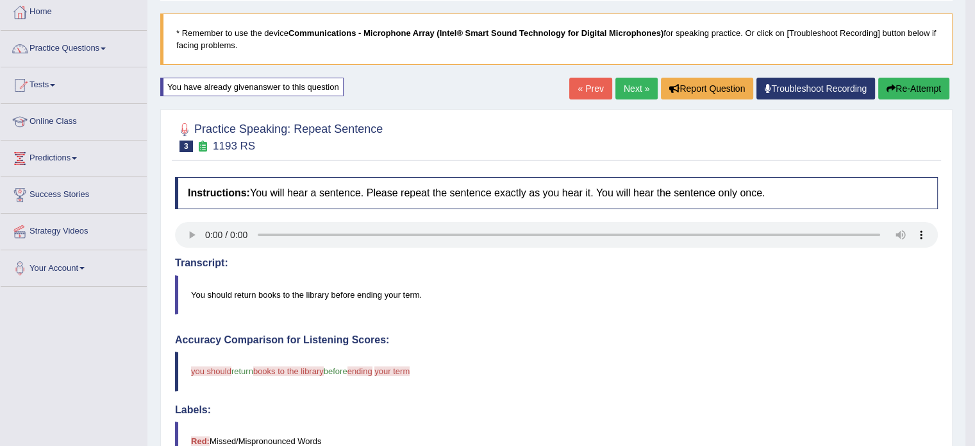
click at [915, 87] on button "Re-Attempt" at bounding box center [914, 89] width 71 height 22
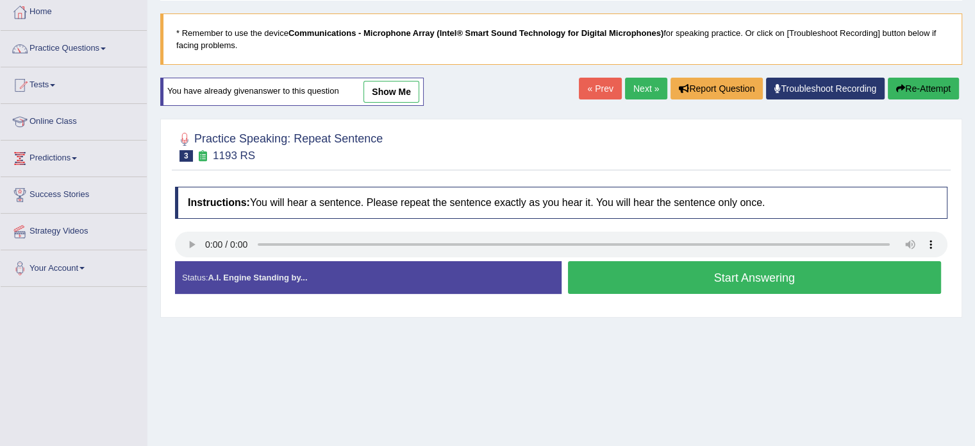
click at [637, 271] on button "Start Answering" at bounding box center [755, 277] width 374 height 33
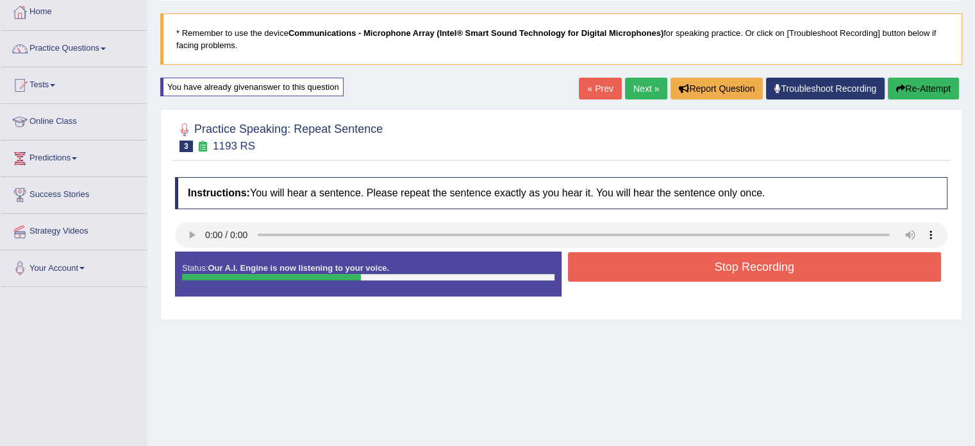
click at [637, 271] on button "Stop Recording" at bounding box center [755, 267] width 374 height 30
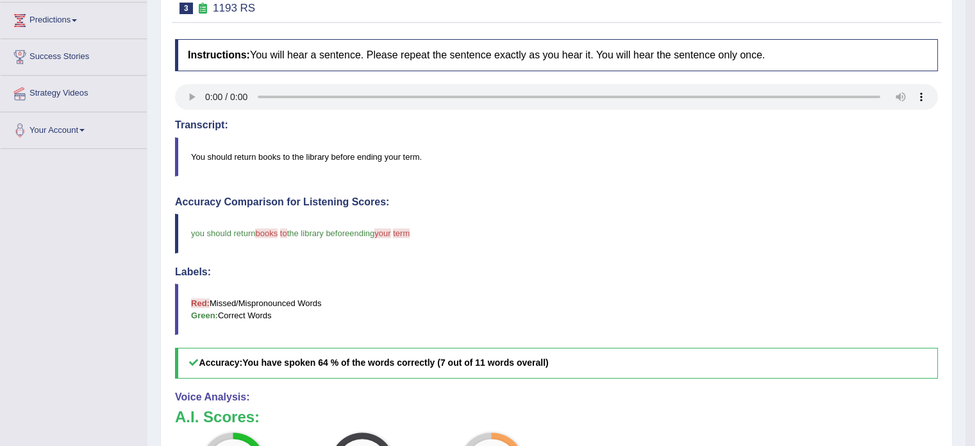
scroll to position [69, 0]
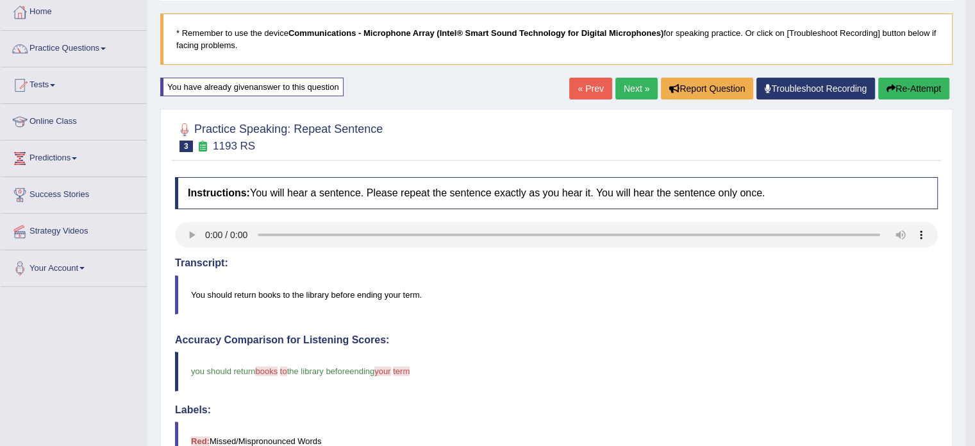
click at [634, 87] on link "Next »" at bounding box center [637, 89] width 42 height 22
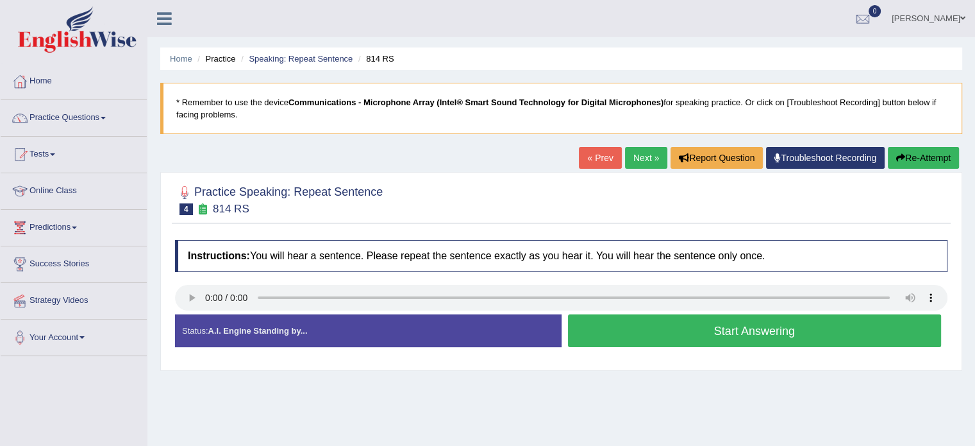
click at [649, 325] on button "Start Answering" at bounding box center [755, 330] width 374 height 33
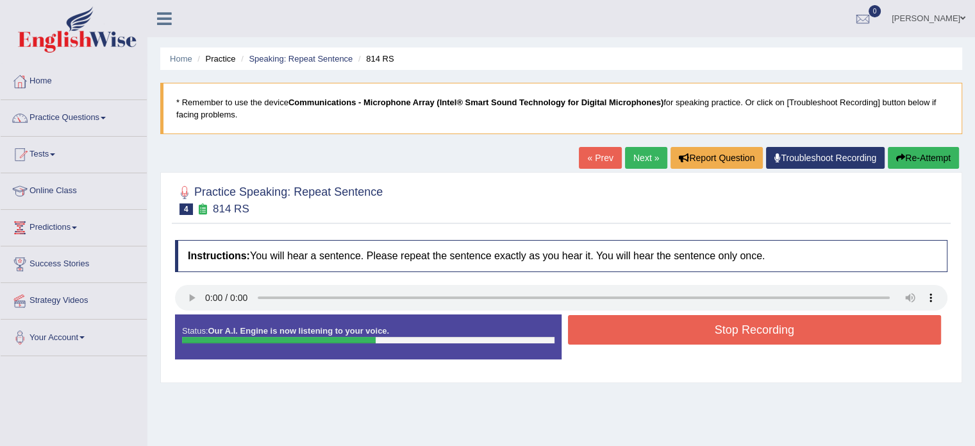
click at [759, 332] on button "Stop Recording" at bounding box center [755, 330] width 374 height 30
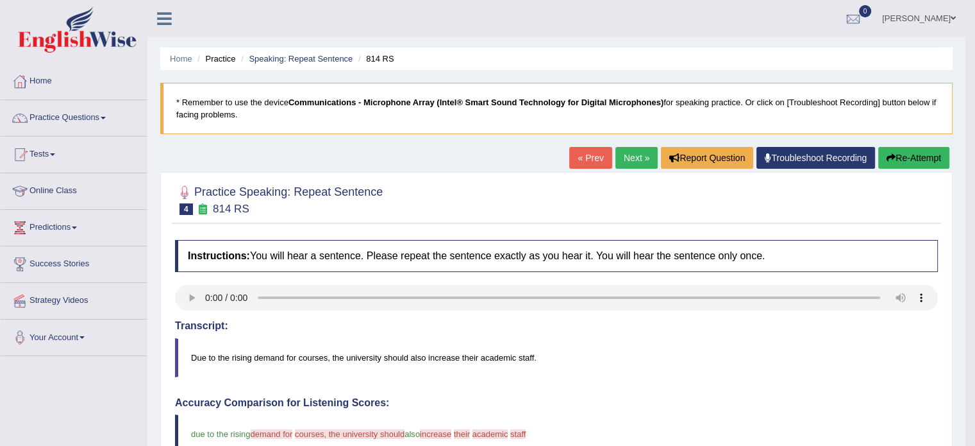
click at [636, 155] on link "Next »" at bounding box center [637, 158] width 42 height 22
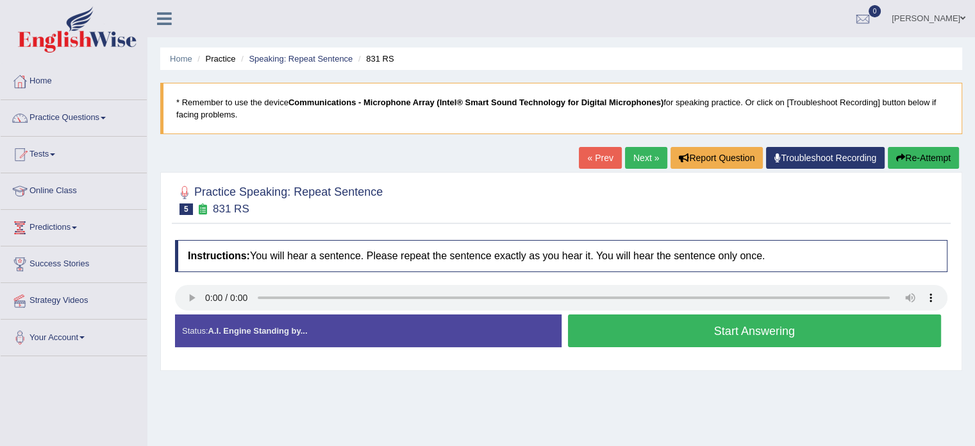
click at [681, 335] on button "Start Answering" at bounding box center [755, 330] width 374 height 33
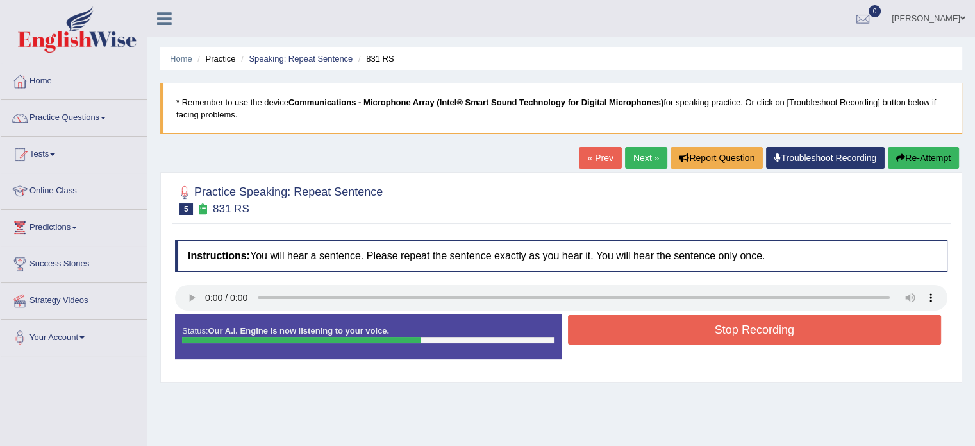
click at [681, 335] on button "Stop Recording" at bounding box center [755, 330] width 374 height 30
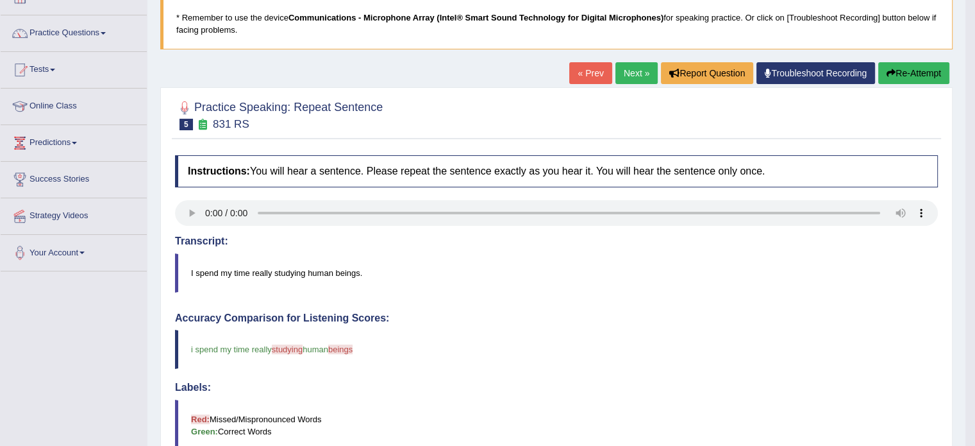
scroll to position [83, 0]
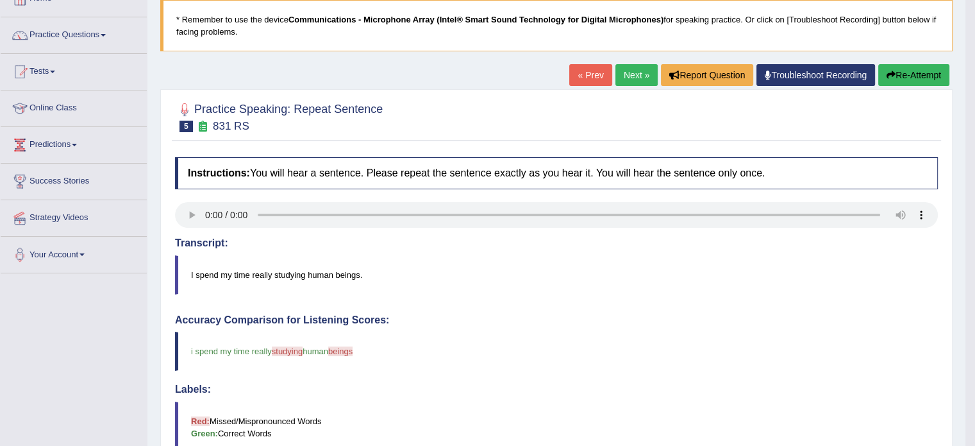
click at [912, 69] on button "Re-Attempt" at bounding box center [914, 75] width 71 height 22
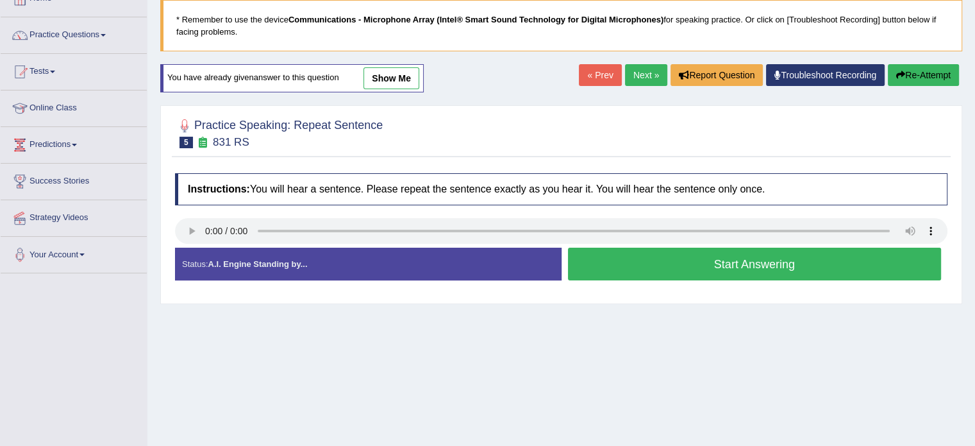
click at [611, 274] on button "Start Answering" at bounding box center [755, 264] width 374 height 33
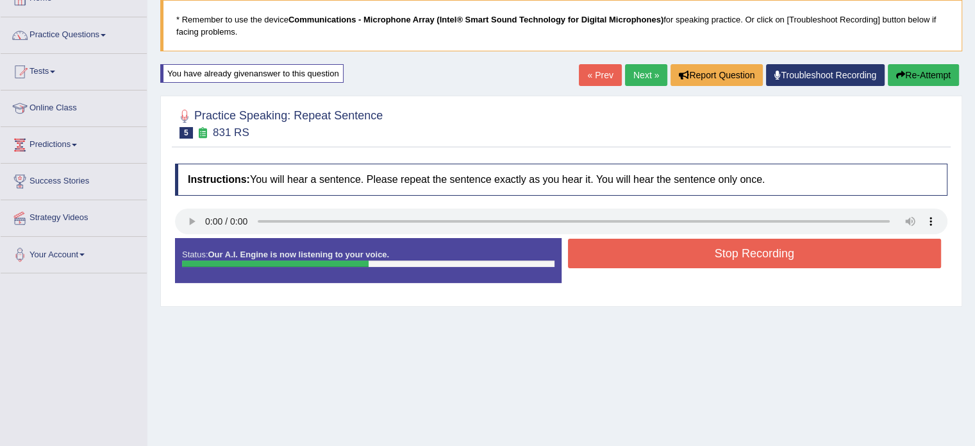
click at [638, 248] on button "Stop Recording" at bounding box center [755, 254] width 374 height 30
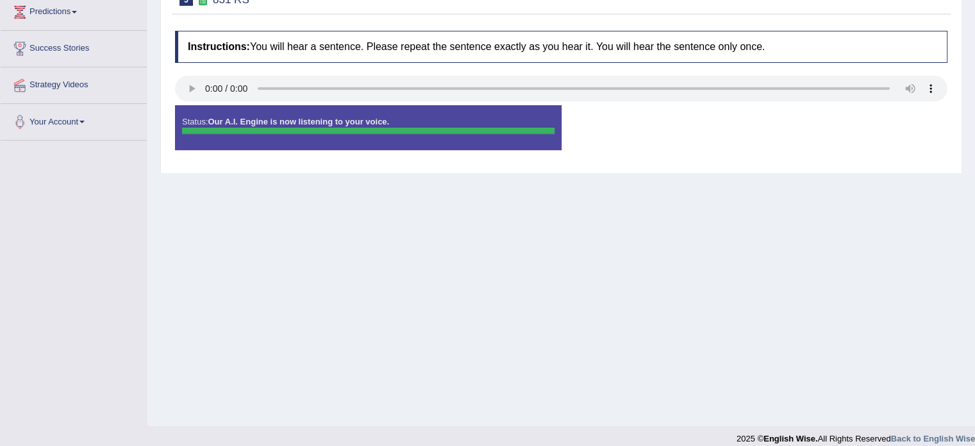
scroll to position [228, 0]
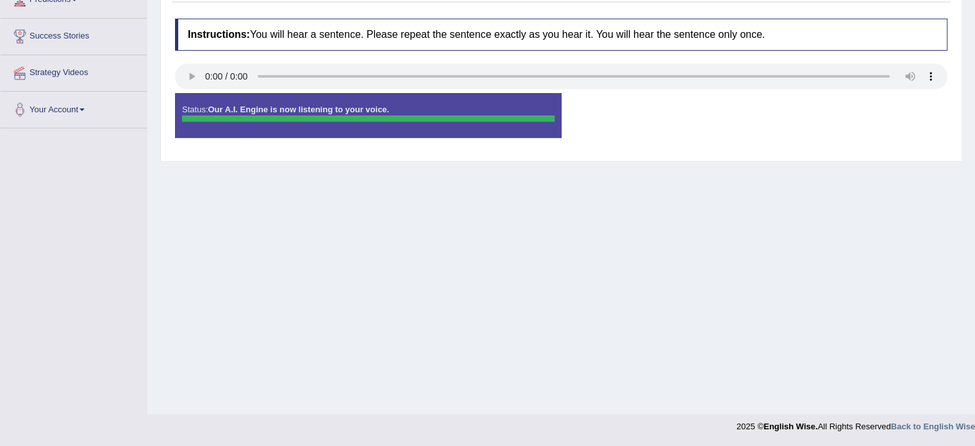
click at [460, 103] on div "Status: Our A.I. Engine is now listening to your voice." at bounding box center [368, 115] width 387 height 45
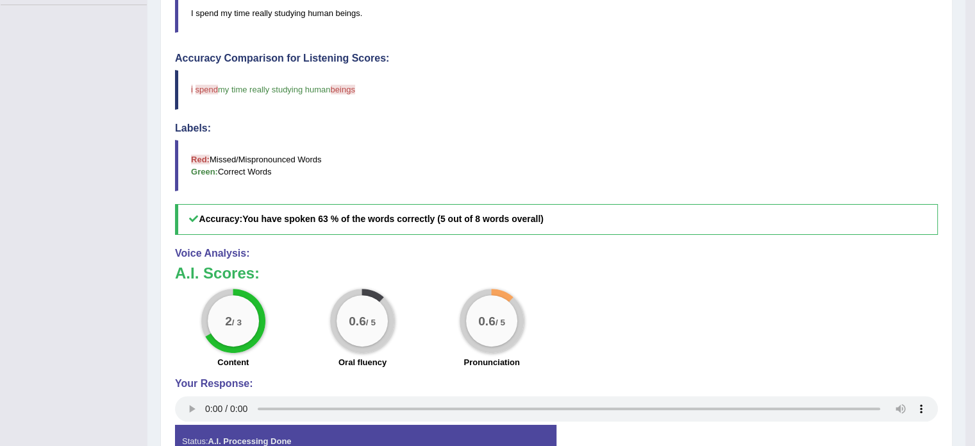
scroll to position [0, 0]
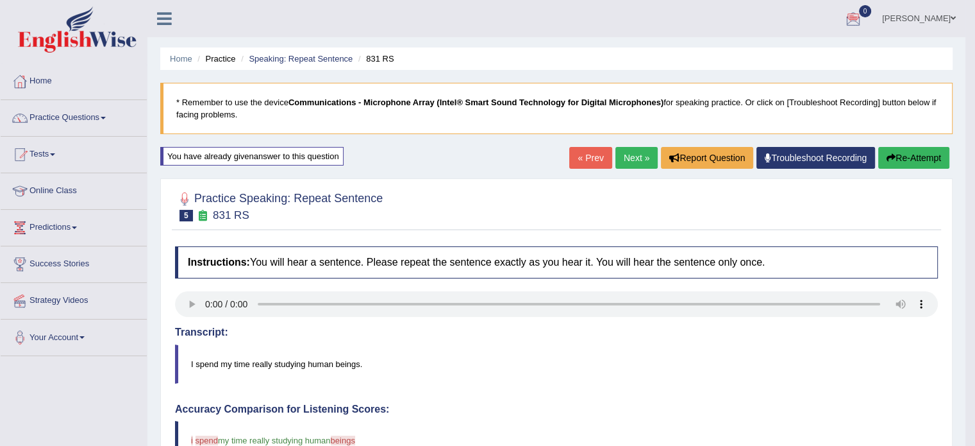
click at [902, 148] on button "Re-Attempt" at bounding box center [914, 158] width 71 height 22
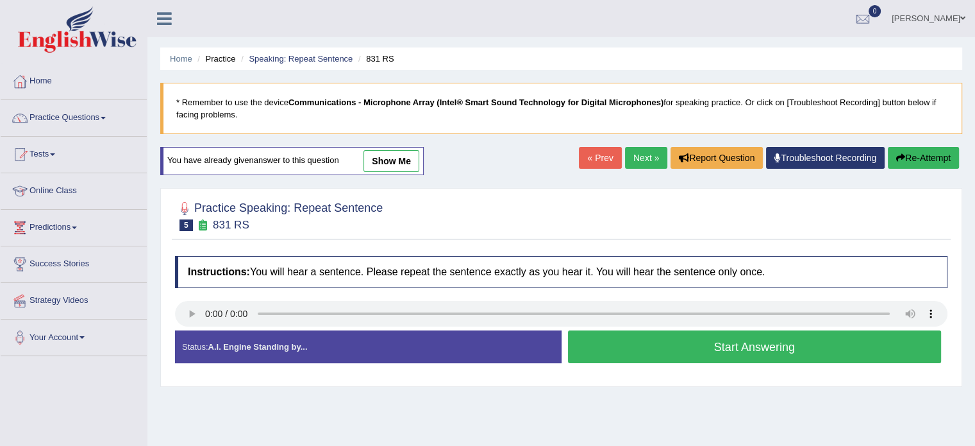
click at [747, 350] on button "Start Answering" at bounding box center [755, 346] width 374 height 33
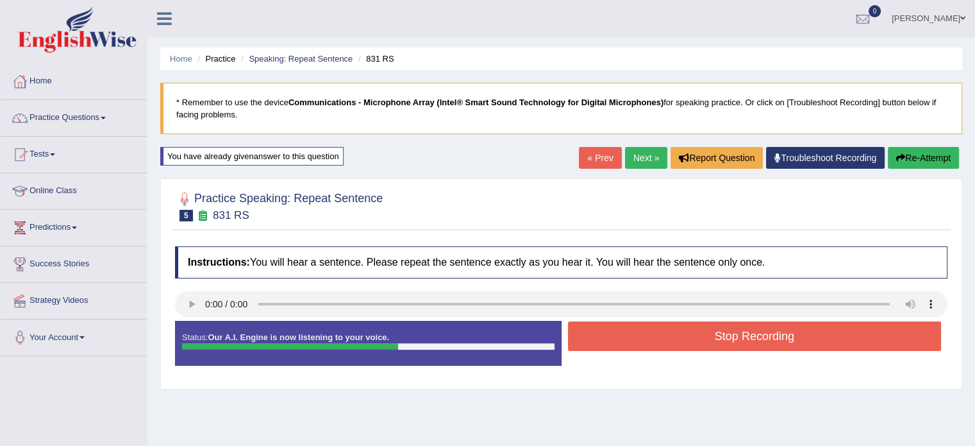
click at [748, 336] on button "Stop Recording" at bounding box center [755, 336] width 374 height 30
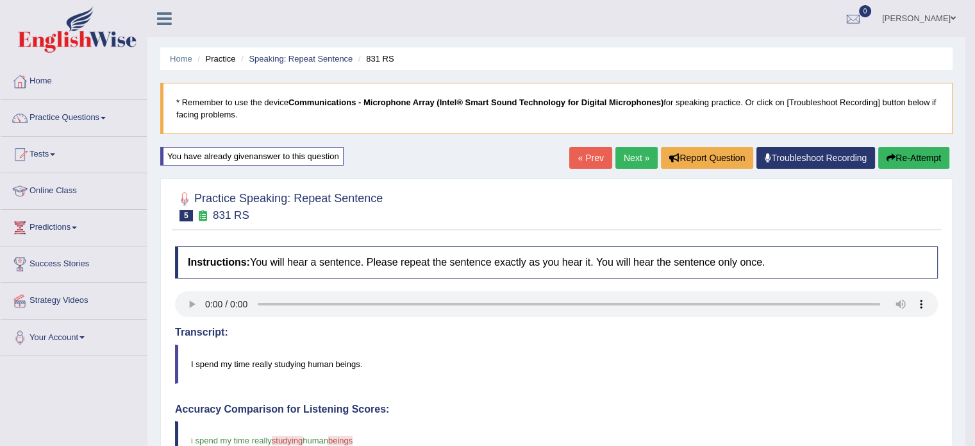
click at [621, 162] on link "Next »" at bounding box center [637, 158] width 42 height 22
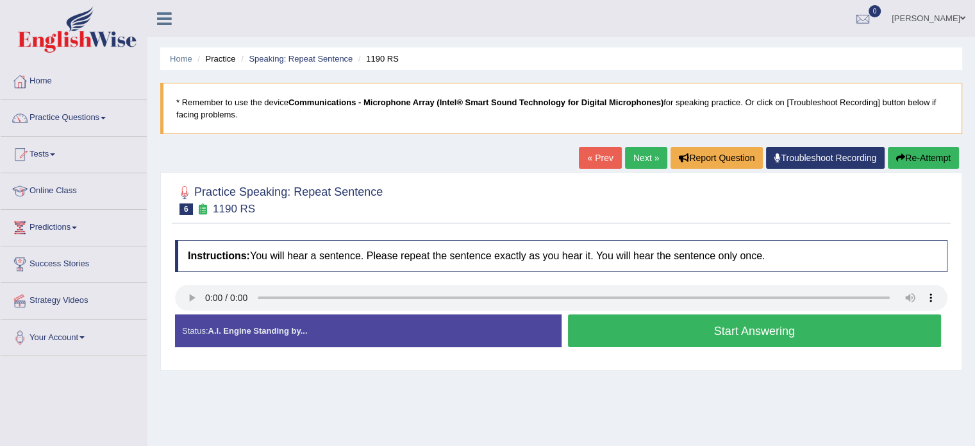
click at [371, 323] on div "Instructions: You will hear a sentence. Please repeat the sentence exactly as y…" at bounding box center [561, 298] width 779 height 130
click at [676, 328] on button "Start Answering" at bounding box center [755, 330] width 374 height 33
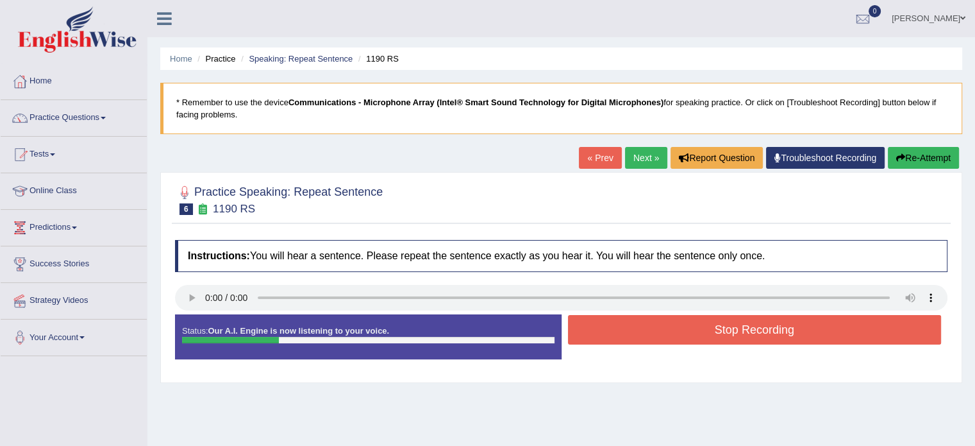
click at [609, 327] on button "Stop Recording" at bounding box center [755, 330] width 374 height 30
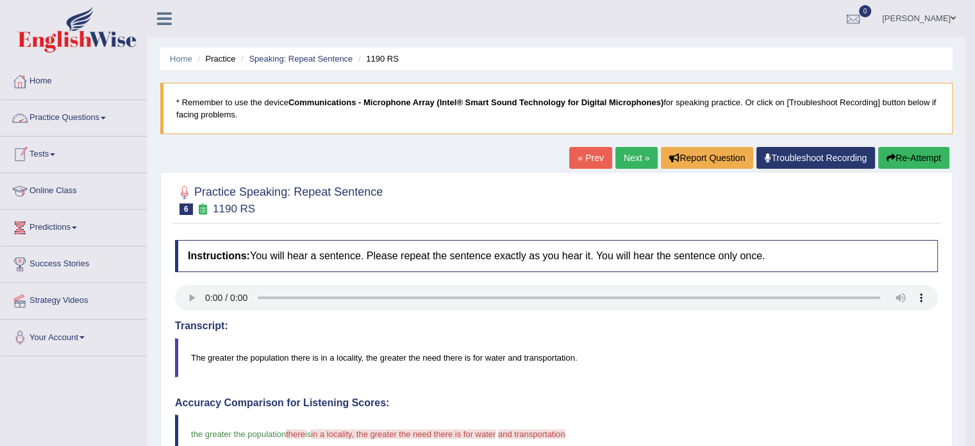
click at [99, 108] on link "Practice Questions" at bounding box center [74, 116] width 146 height 32
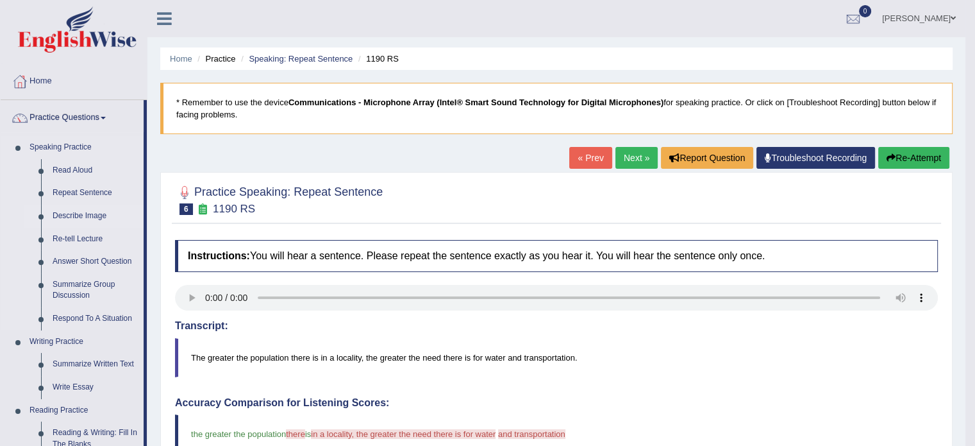
click at [83, 216] on link "Describe Image" at bounding box center [95, 216] width 97 height 23
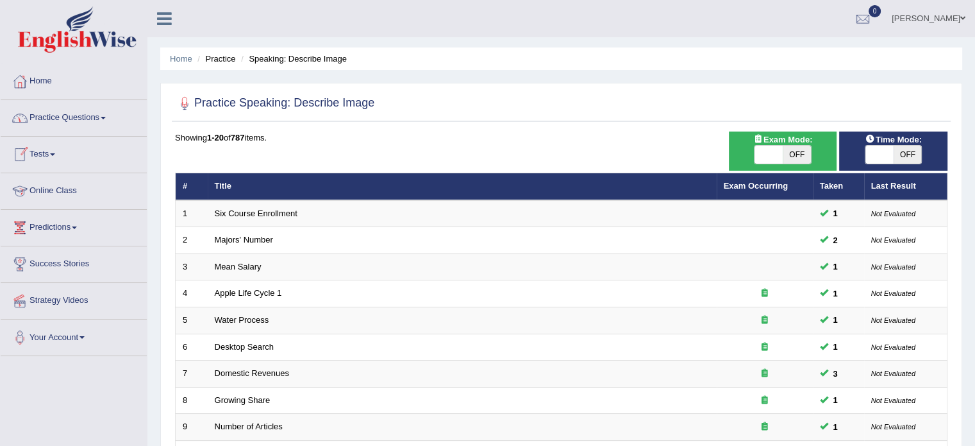
click at [88, 117] on link "Practice Questions" at bounding box center [74, 116] width 146 height 32
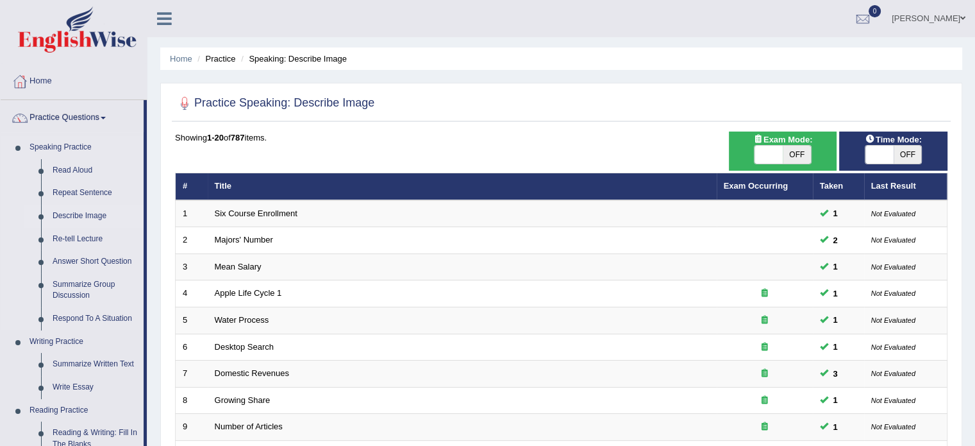
click at [81, 214] on link "Describe Image" at bounding box center [95, 216] width 97 height 23
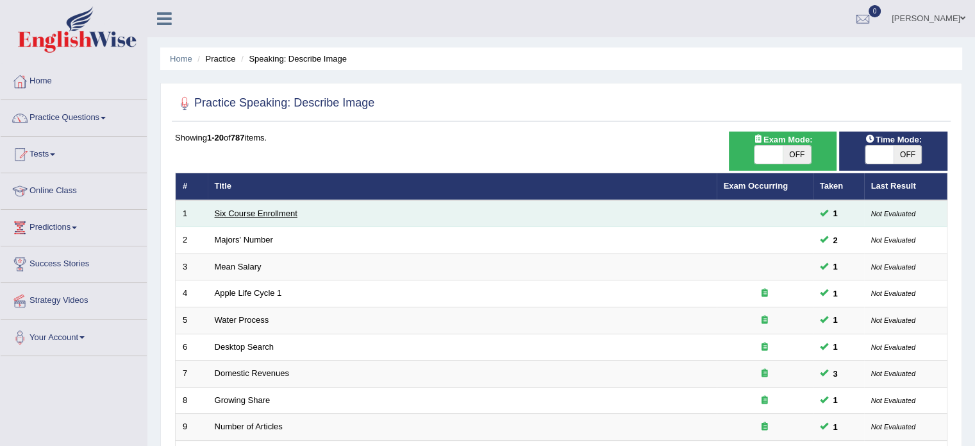
click at [233, 208] on link "Six Course Enrollment" at bounding box center [256, 213] width 83 height 10
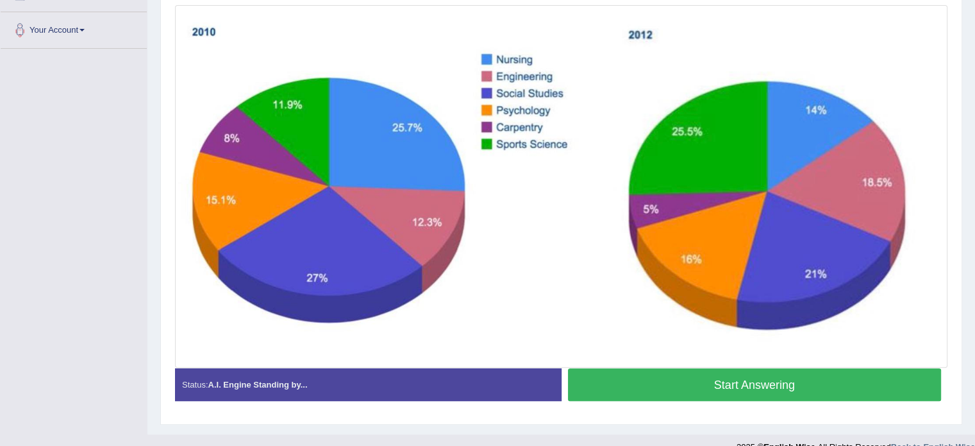
scroll to position [326, 0]
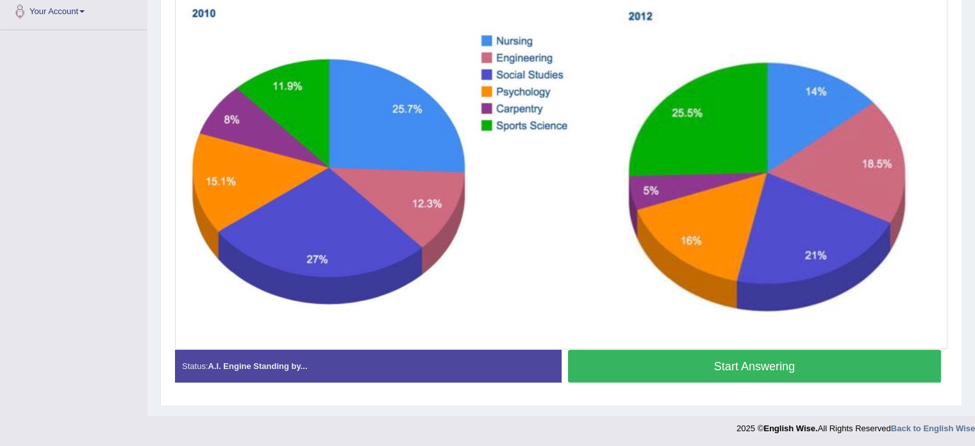
click at [885, 367] on button "Start Answering" at bounding box center [755, 366] width 374 height 33
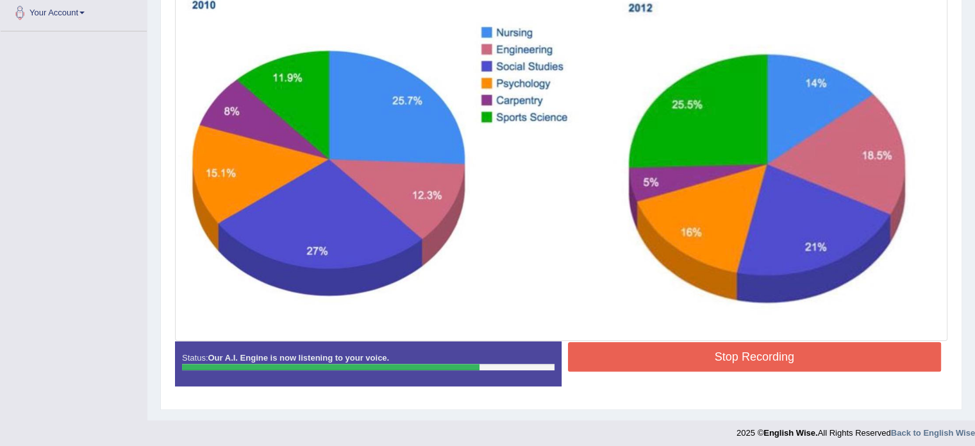
scroll to position [318, 0]
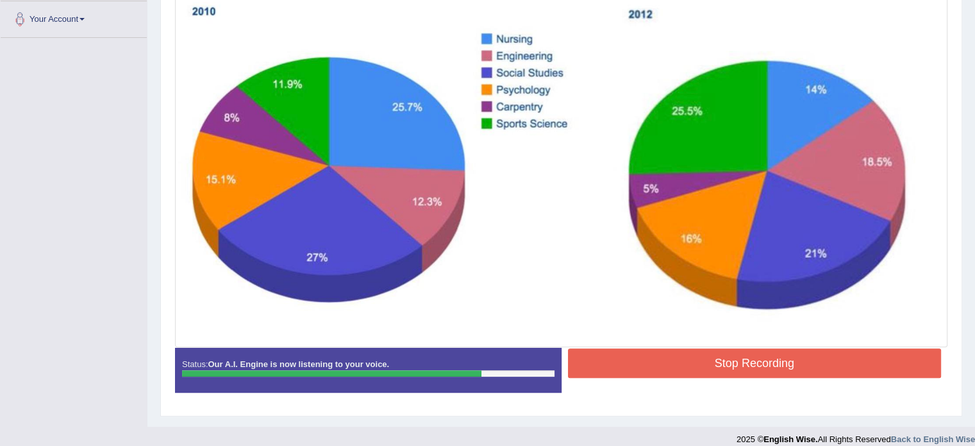
click at [857, 367] on button "Stop Recording" at bounding box center [755, 363] width 374 height 30
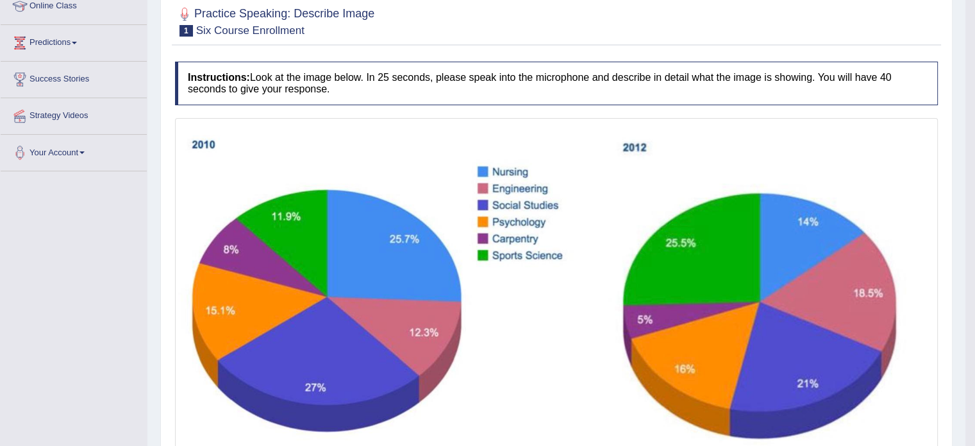
scroll to position [0, 0]
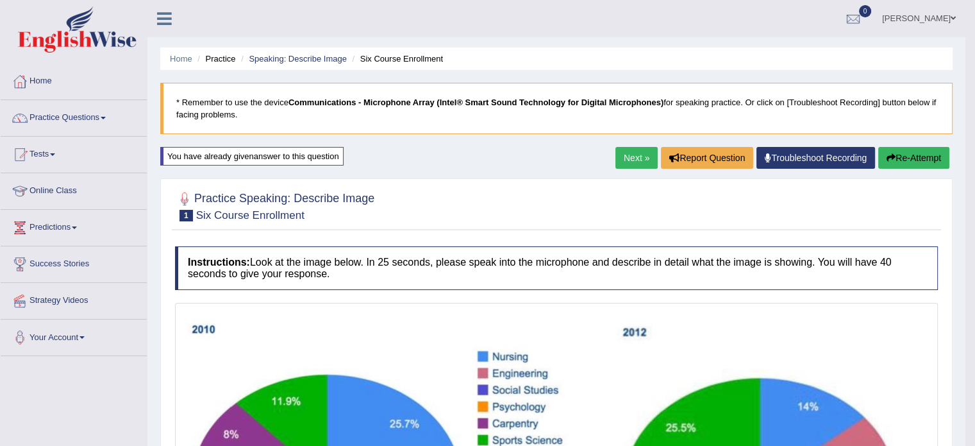
click at [913, 161] on button "Re-Attempt" at bounding box center [914, 158] width 71 height 22
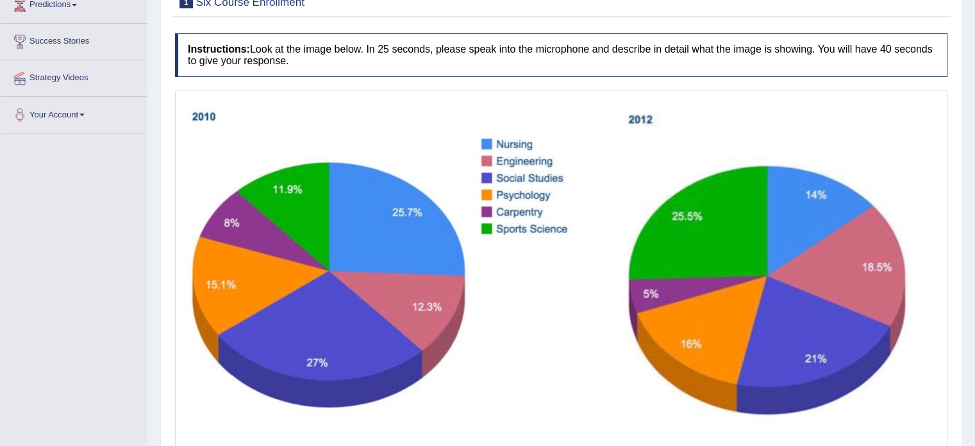
scroll to position [223, 0]
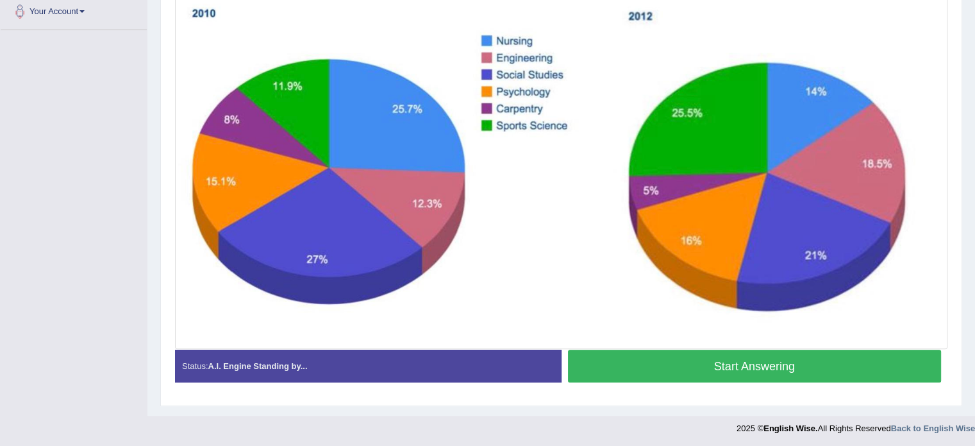
click at [882, 369] on button "Start Answering" at bounding box center [755, 366] width 374 height 33
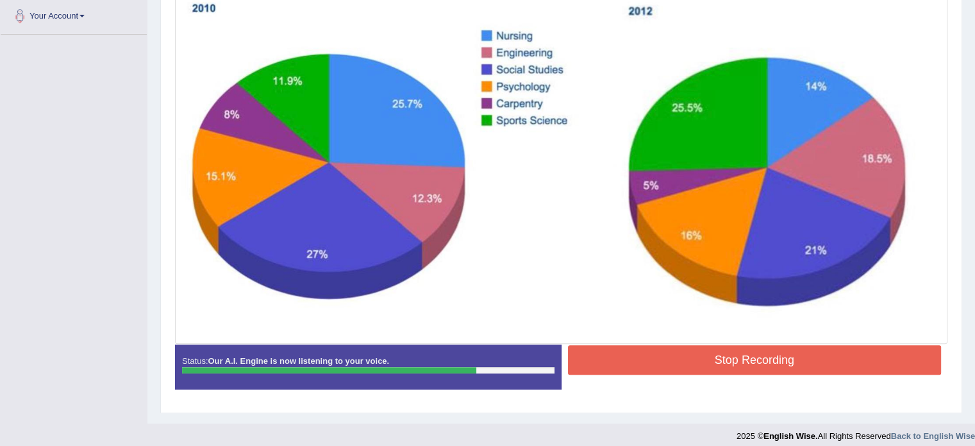
scroll to position [328, 0]
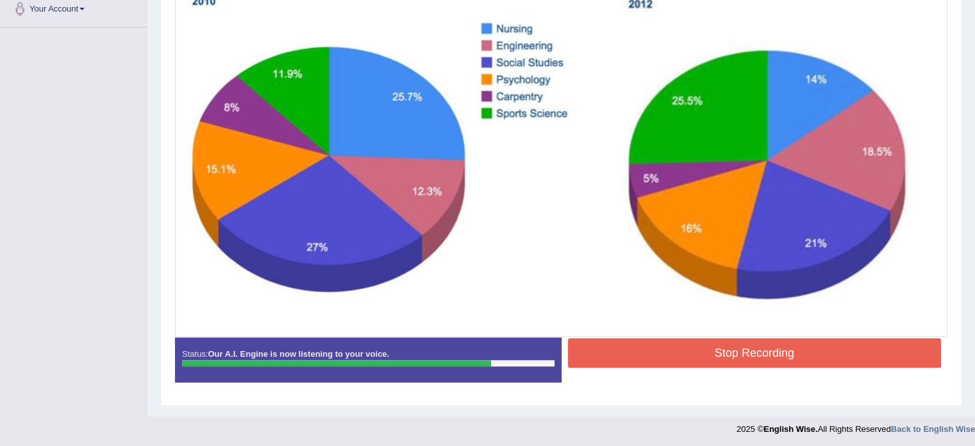
click at [872, 356] on button "Stop Recording" at bounding box center [755, 353] width 374 height 30
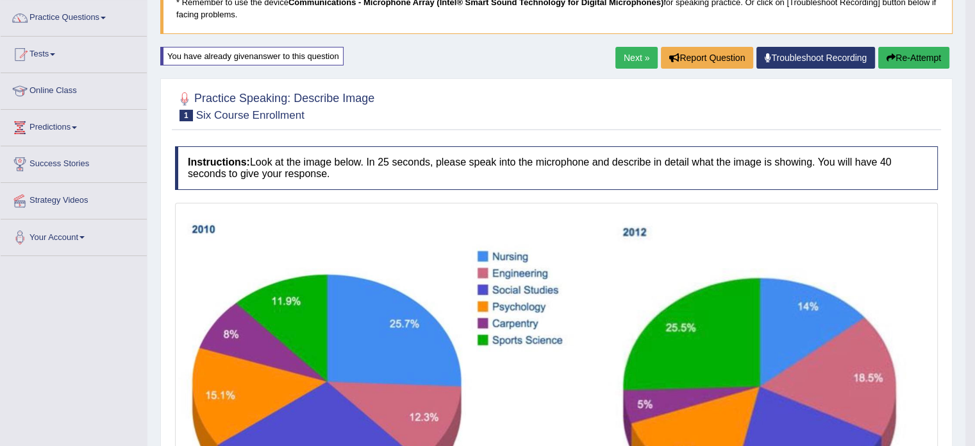
scroll to position [94, 0]
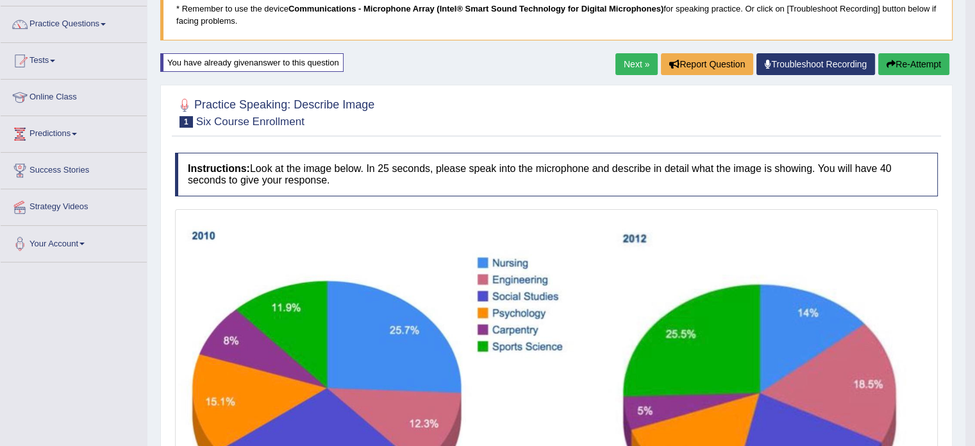
click at [890, 60] on icon "button" at bounding box center [891, 64] width 9 height 9
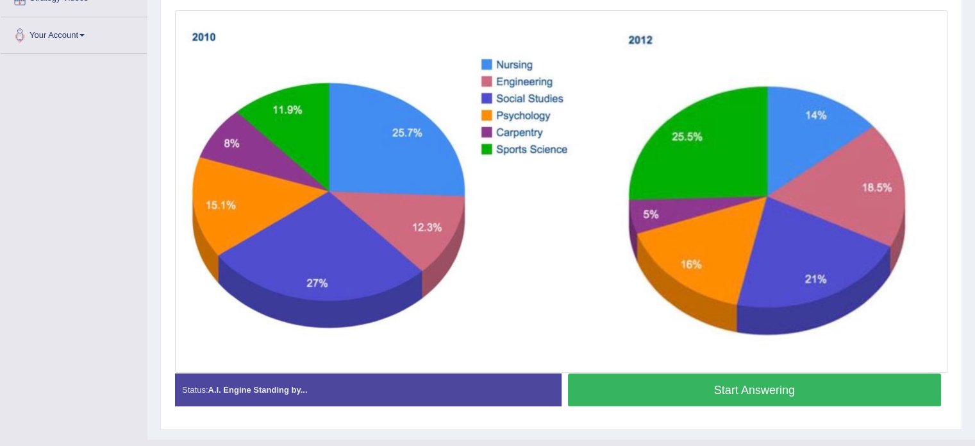
scroll to position [326, 0]
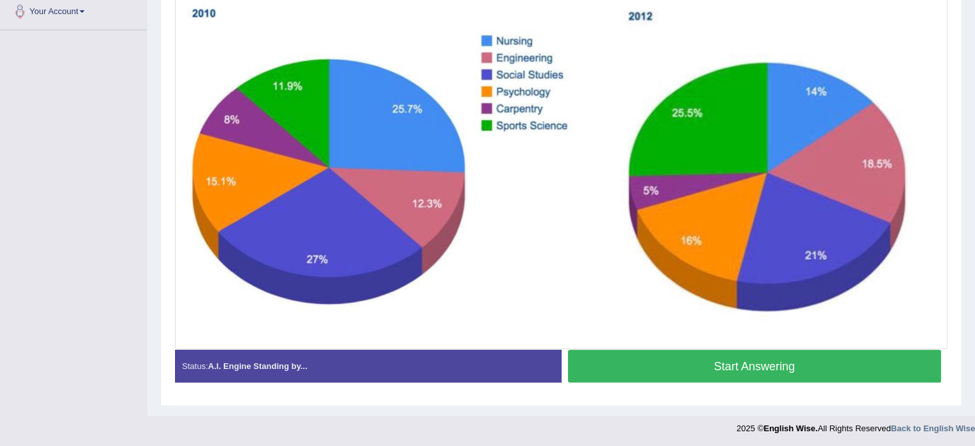
click at [824, 364] on button "Start Answering" at bounding box center [755, 366] width 374 height 33
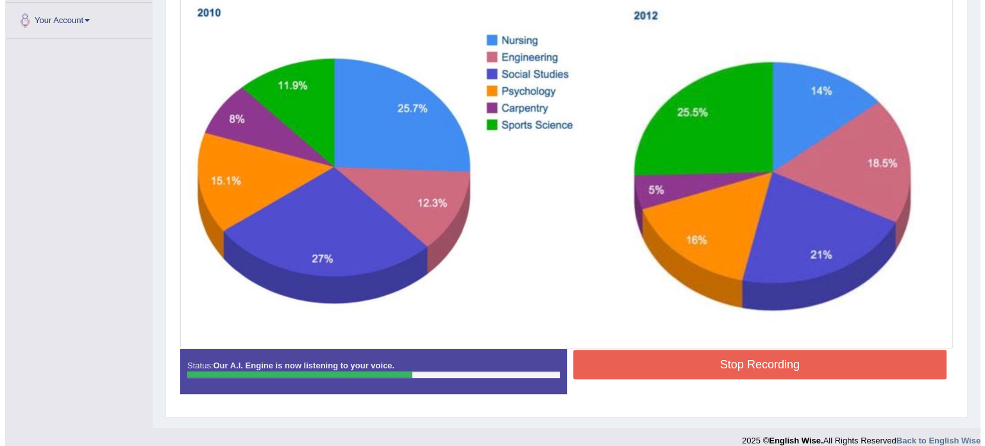
scroll to position [328, 0]
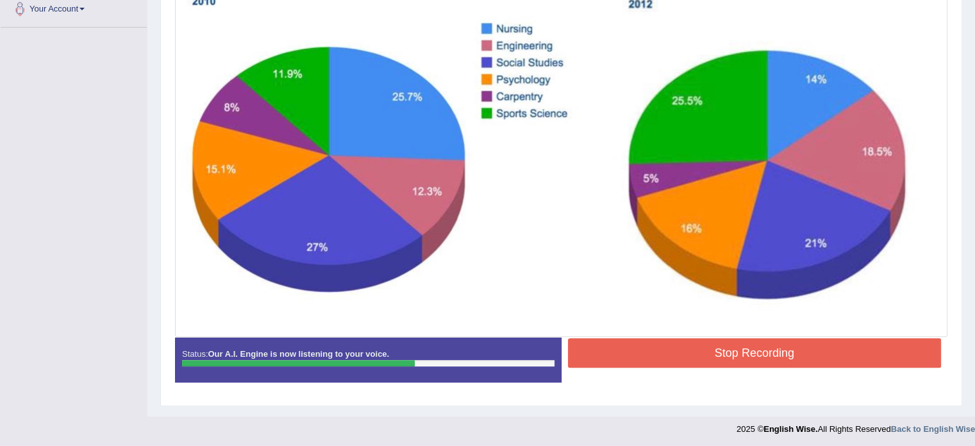
click at [858, 357] on button "Stop Recording" at bounding box center [755, 353] width 374 height 30
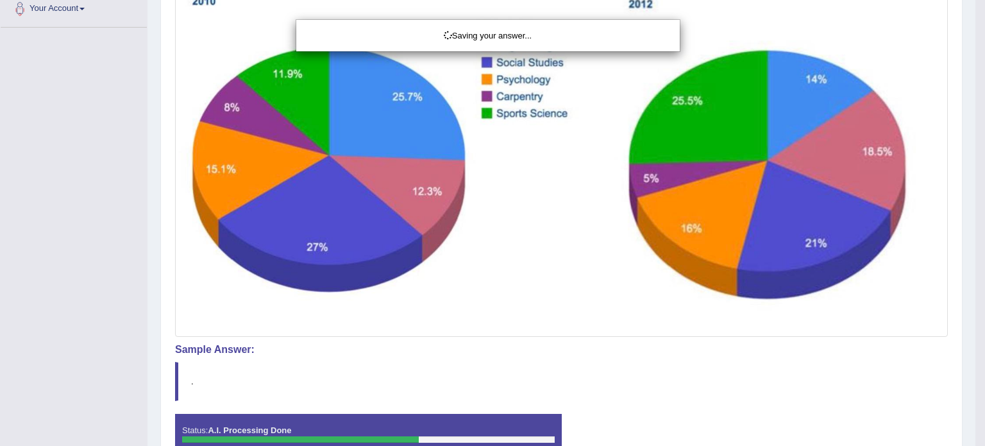
click at [927, 316] on div "Saving your answer..." at bounding box center [492, 223] width 985 height 446
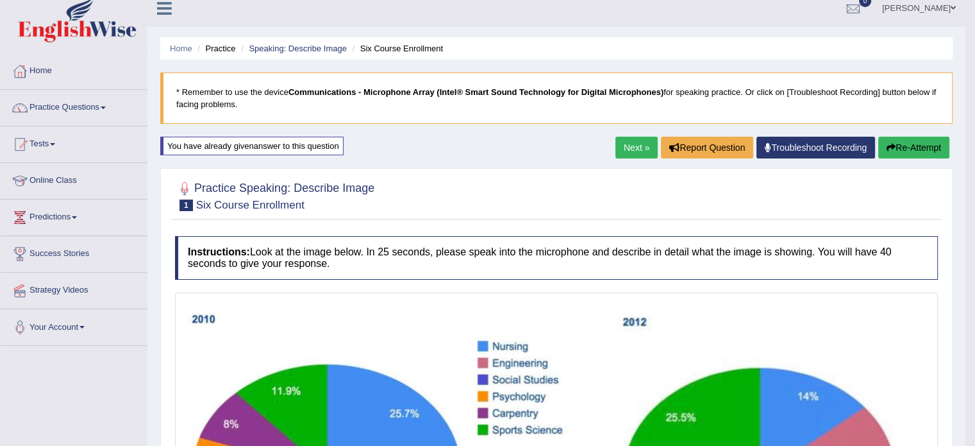
scroll to position [0, 0]
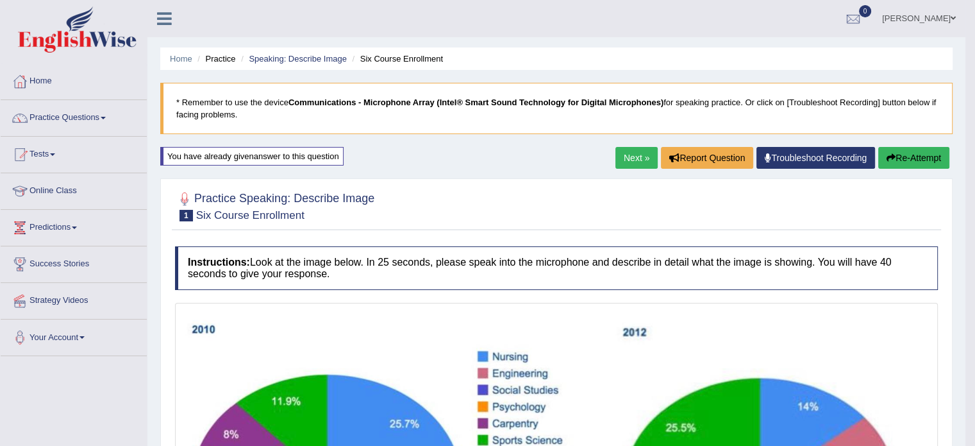
click at [902, 148] on button "Re-Attempt" at bounding box center [914, 158] width 71 height 22
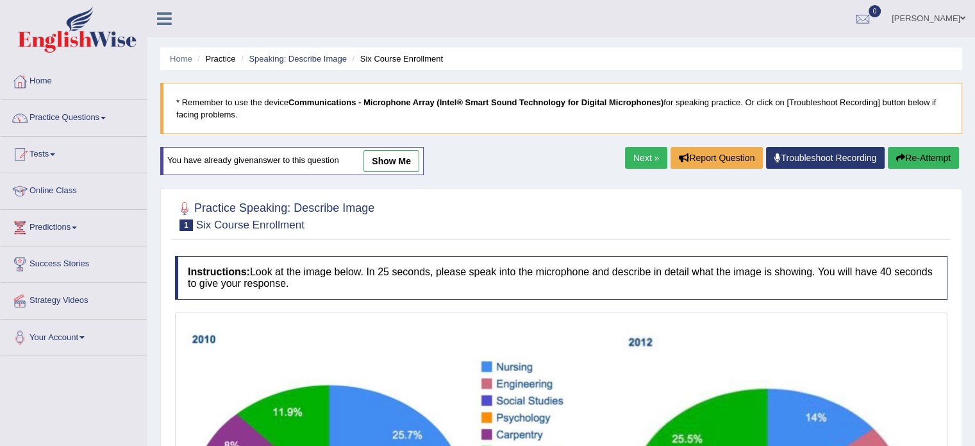
click at [625, 166] on link "Next »" at bounding box center [646, 158] width 42 height 22
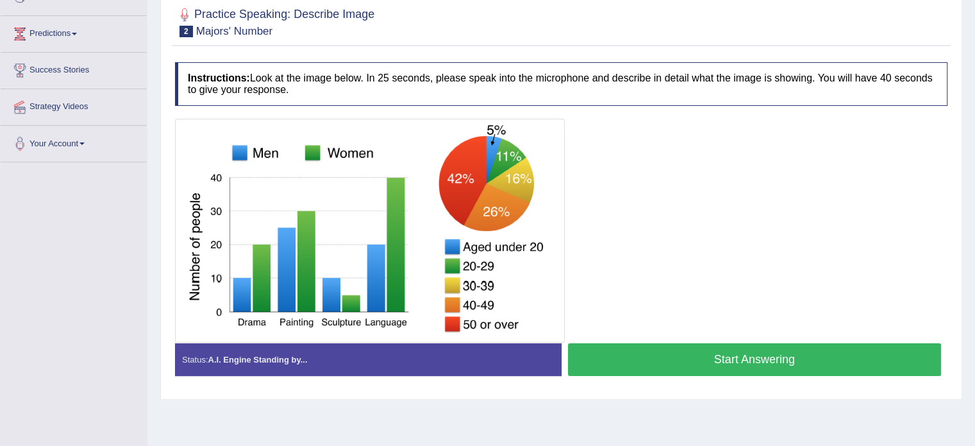
scroll to position [199, 0]
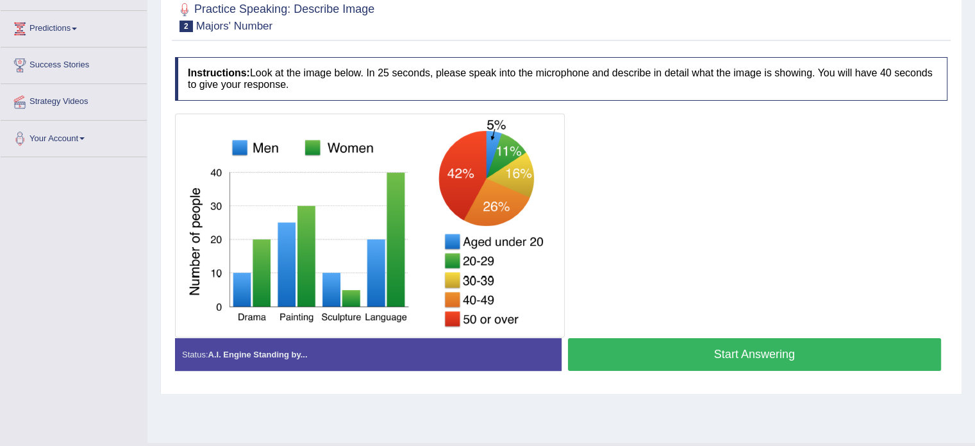
click at [868, 352] on button "Start Answering" at bounding box center [755, 354] width 374 height 33
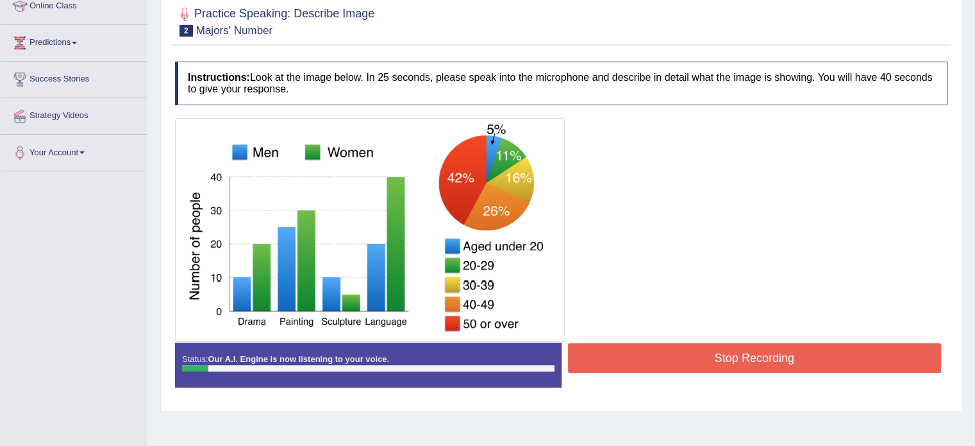
scroll to position [185, 0]
click at [850, 355] on button "Stop Recording" at bounding box center [755, 358] width 374 height 30
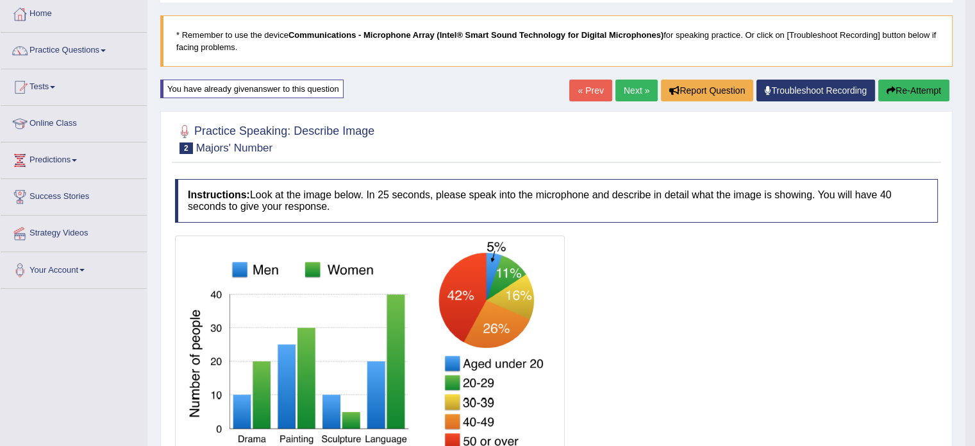
scroll to position [0, 0]
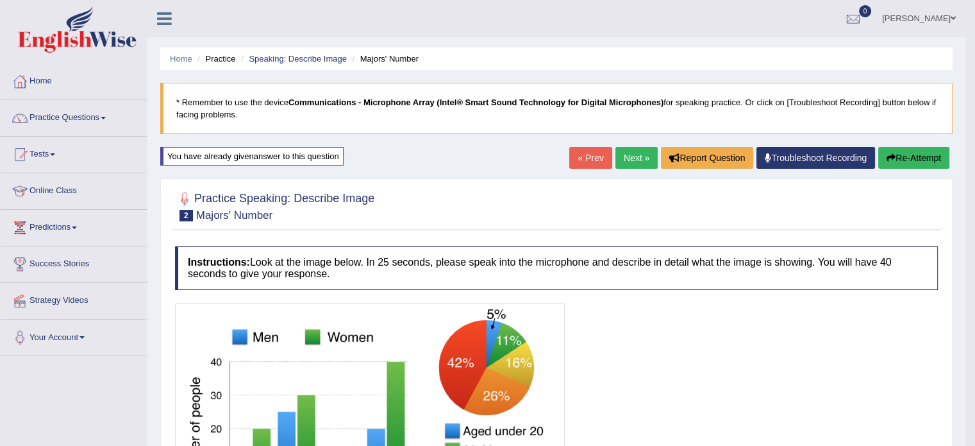
click at [917, 149] on button "Re-Attempt" at bounding box center [914, 158] width 71 height 22
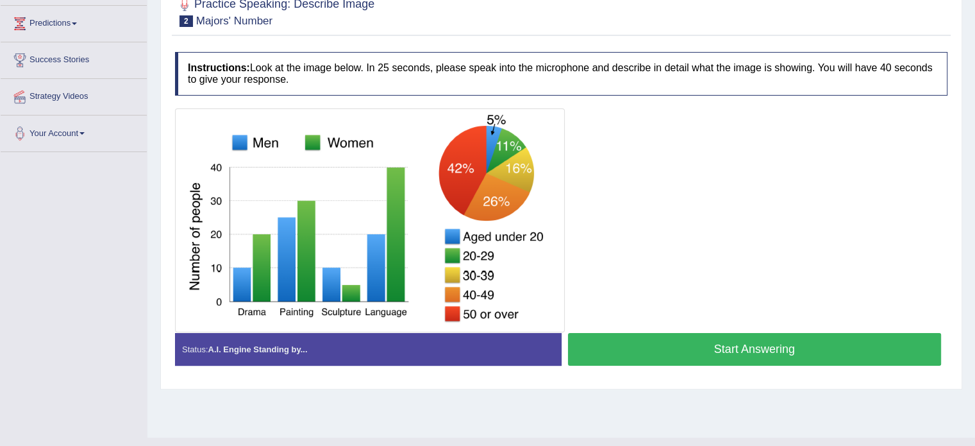
scroll to position [228, 0]
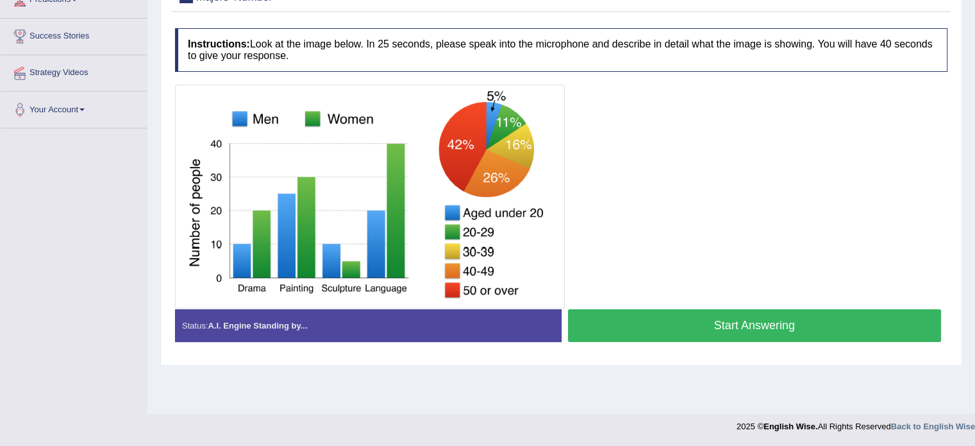
click at [834, 324] on button "Start Answering" at bounding box center [755, 325] width 374 height 33
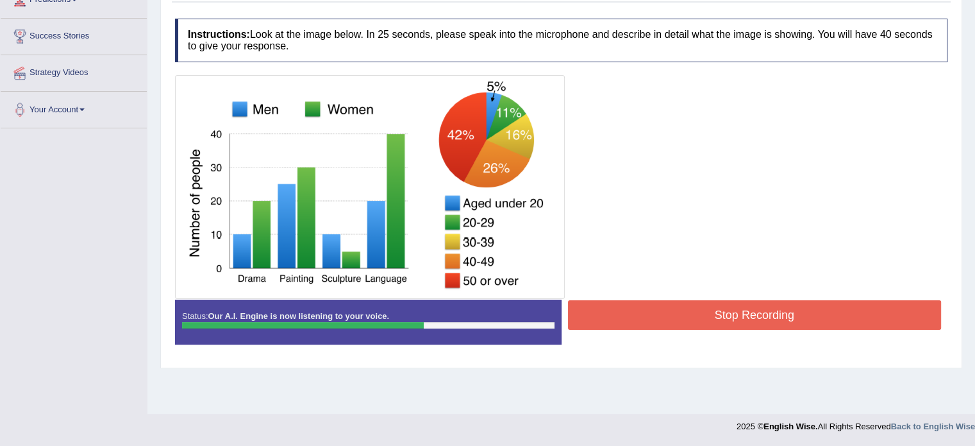
click at [863, 305] on button "Stop Recording" at bounding box center [755, 315] width 374 height 30
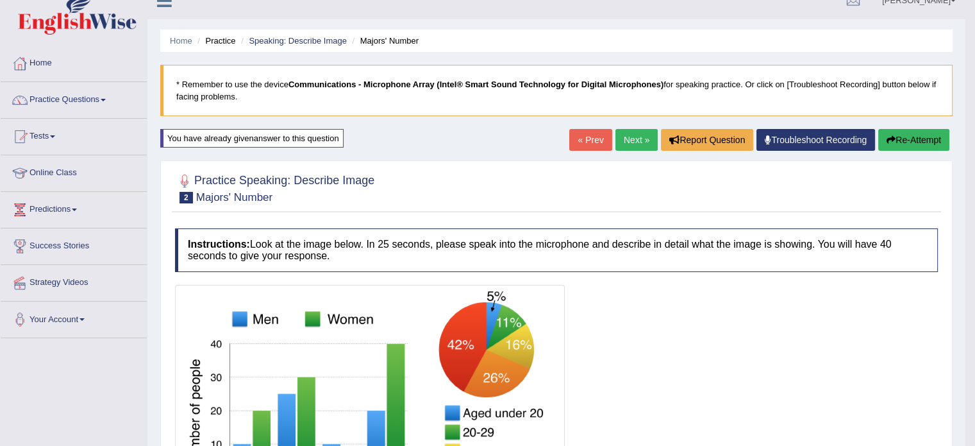
scroll to position [17, 0]
click at [628, 133] on link "Next »" at bounding box center [637, 141] width 42 height 22
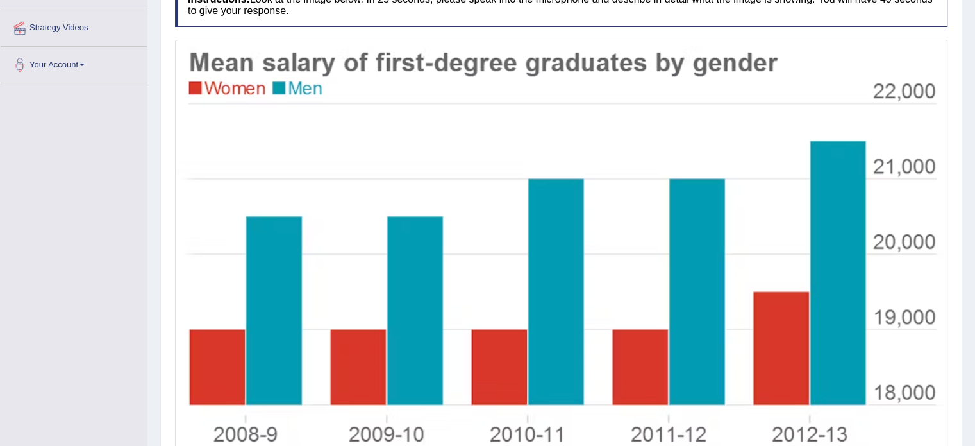
scroll to position [375, 0]
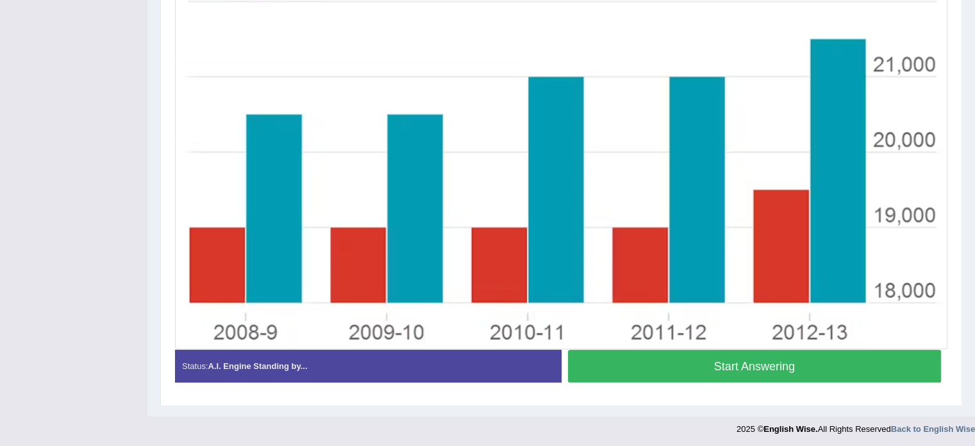
click at [860, 363] on button "Start Answering" at bounding box center [755, 366] width 374 height 33
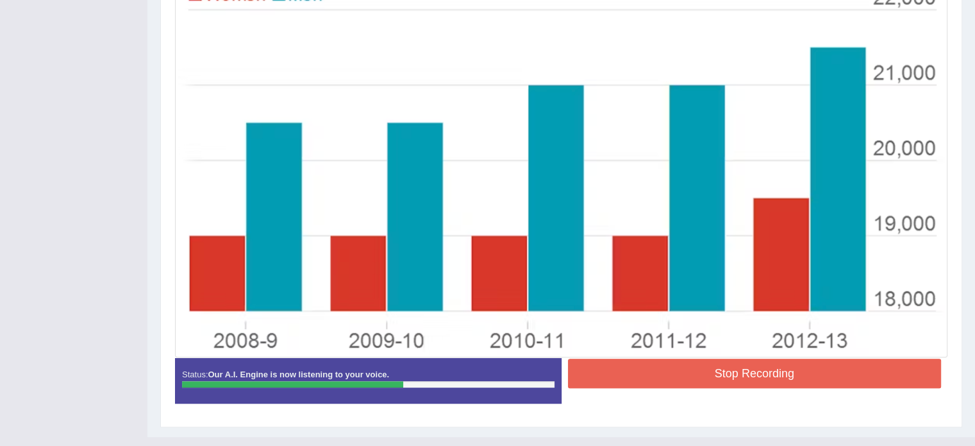
scroll to position [378, 0]
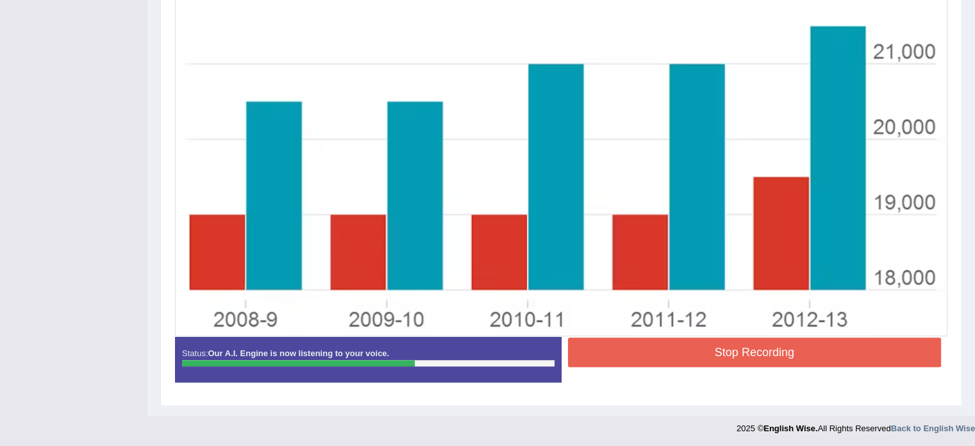
click at [846, 349] on button "Stop Recording" at bounding box center [755, 352] width 374 height 30
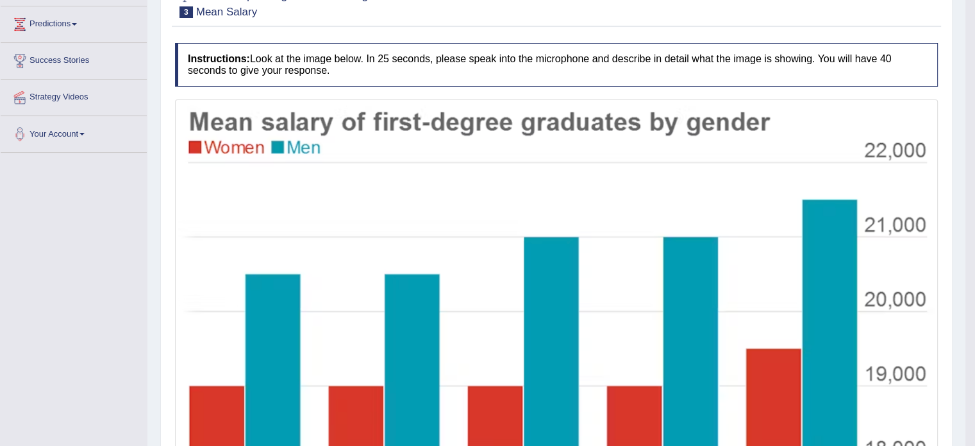
scroll to position [0, 0]
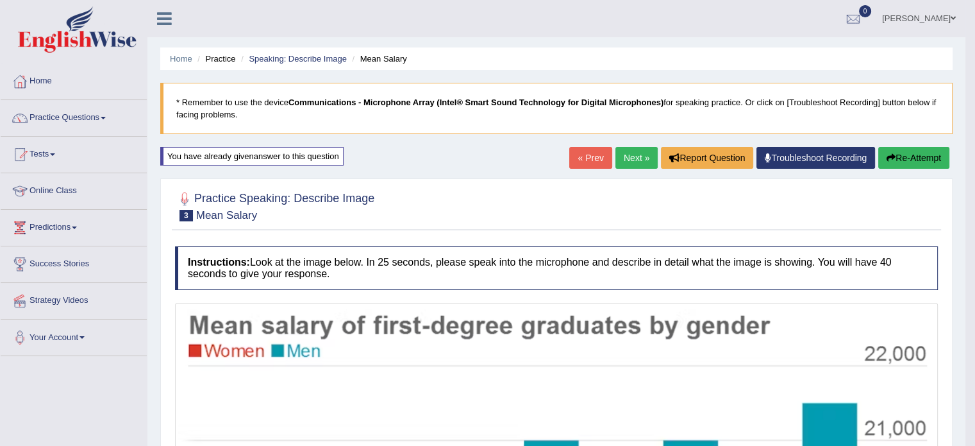
click at [891, 156] on icon "button" at bounding box center [891, 157] width 9 height 9
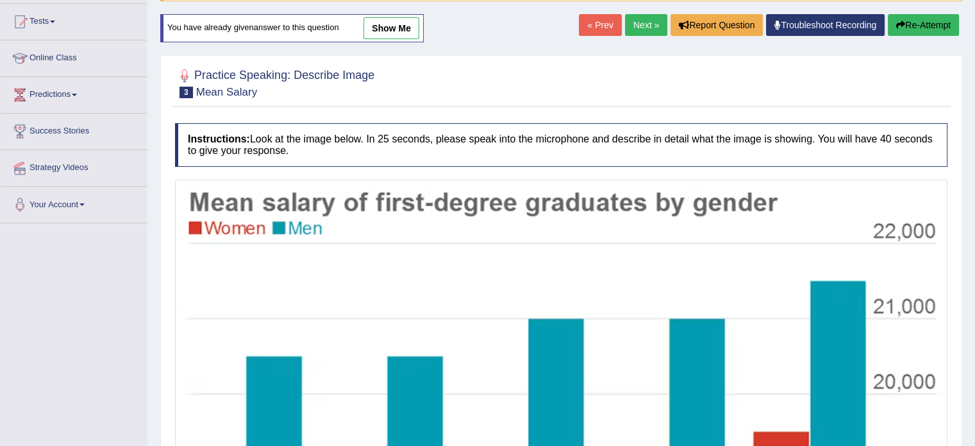
scroll to position [162, 0]
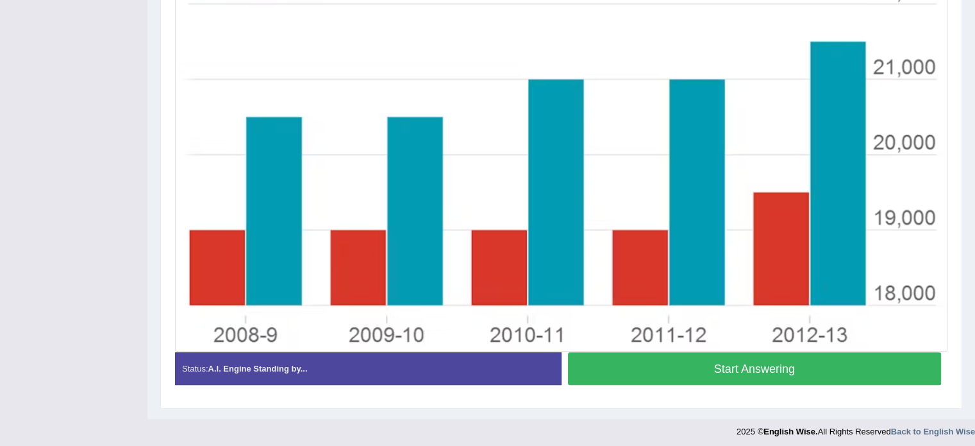
click at [872, 364] on button "Start Answering" at bounding box center [755, 368] width 374 height 33
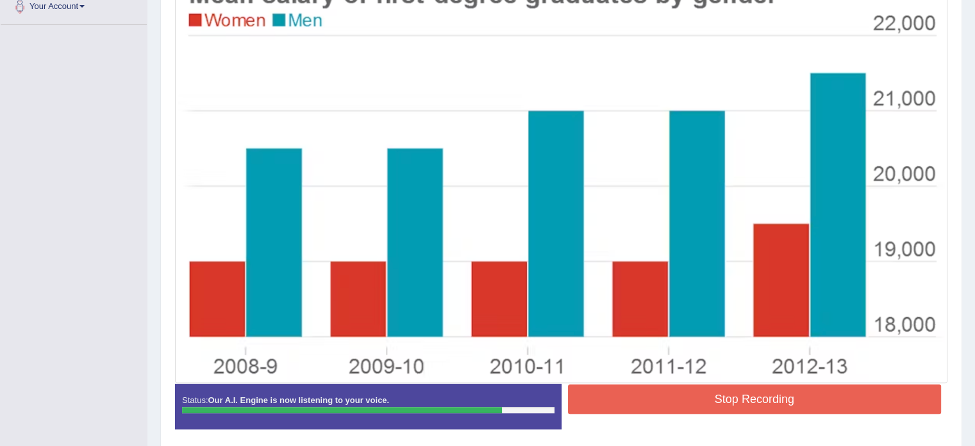
scroll to position [346, 0]
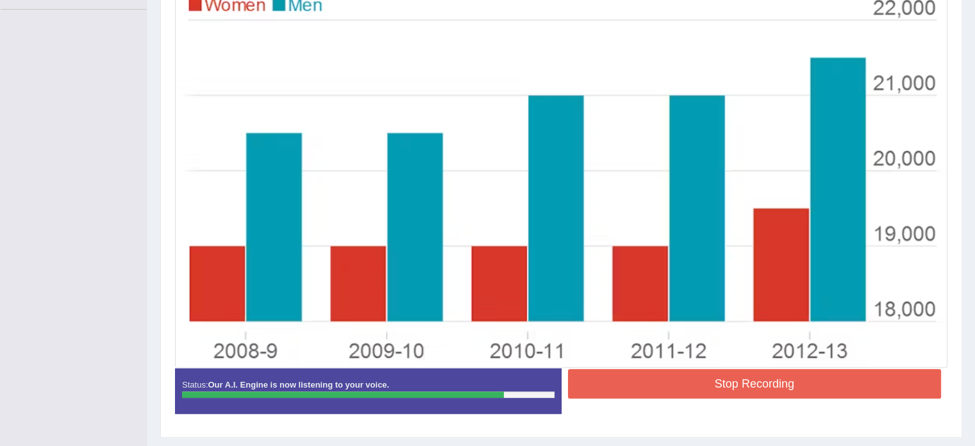
click at [836, 387] on button "Stop Recording" at bounding box center [755, 384] width 374 height 30
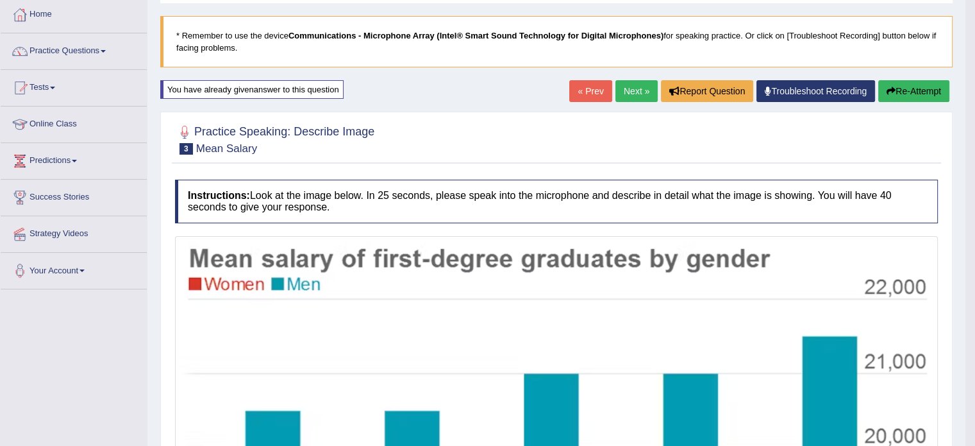
scroll to position [0, 0]
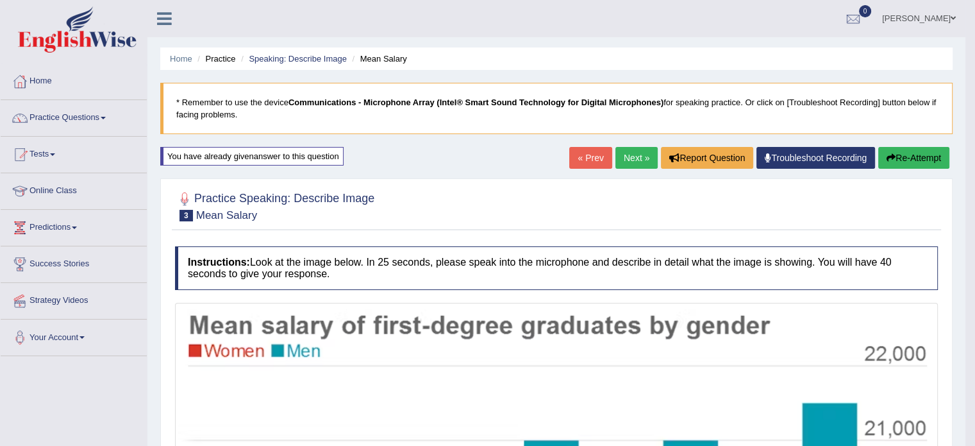
click at [904, 156] on button "Re-Attempt" at bounding box center [914, 158] width 71 height 22
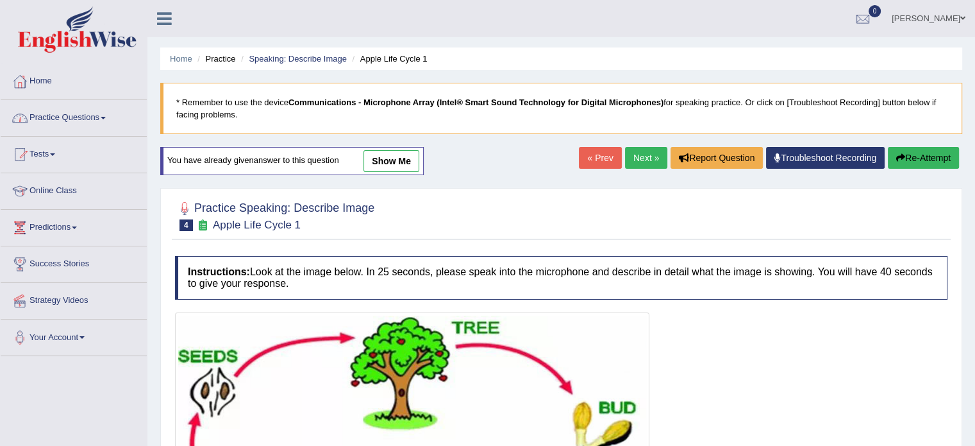
click at [46, 109] on link "Practice Questions" at bounding box center [74, 116] width 146 height 32
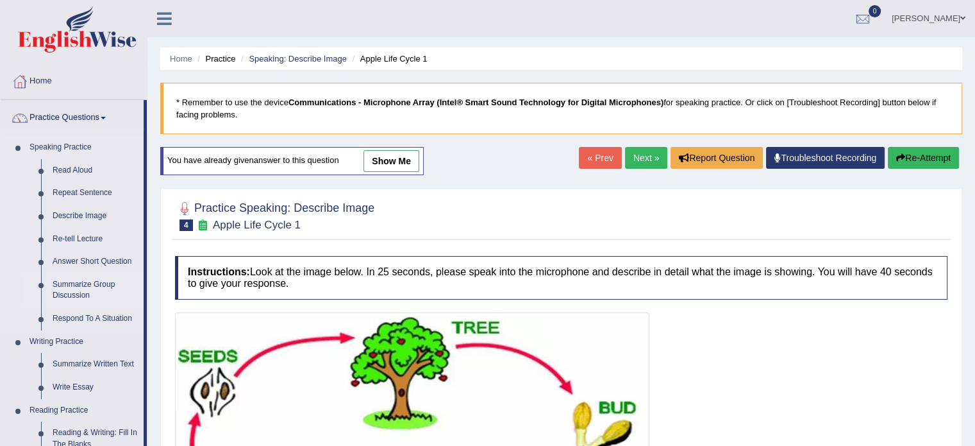
click at [85, 288] on link "Summarize Group Discussion" at bounding box center [95, 290] width 97 height 34
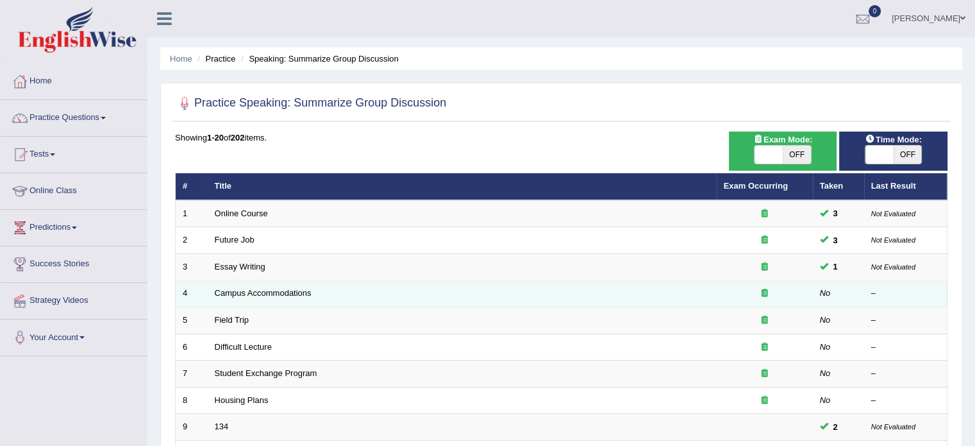
click at [248, 304] on td "Campus Accommodations" at bounding box center [462, 293] width 509 height 27
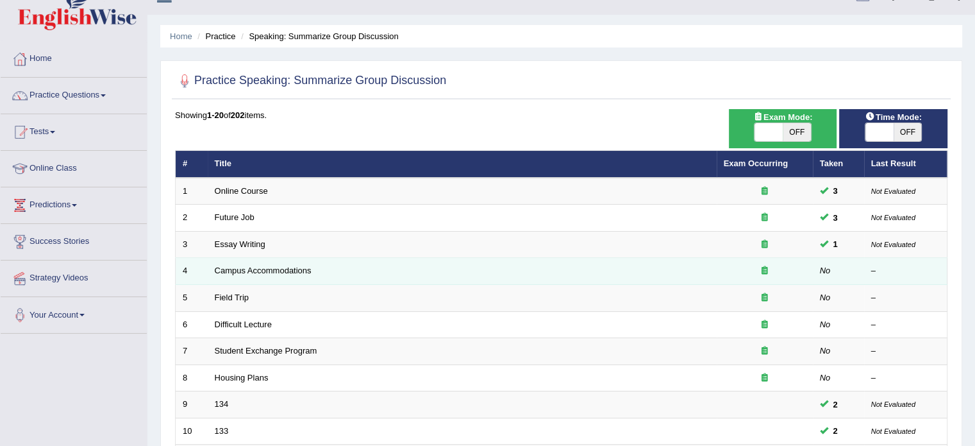
scroll to position [54, 0]
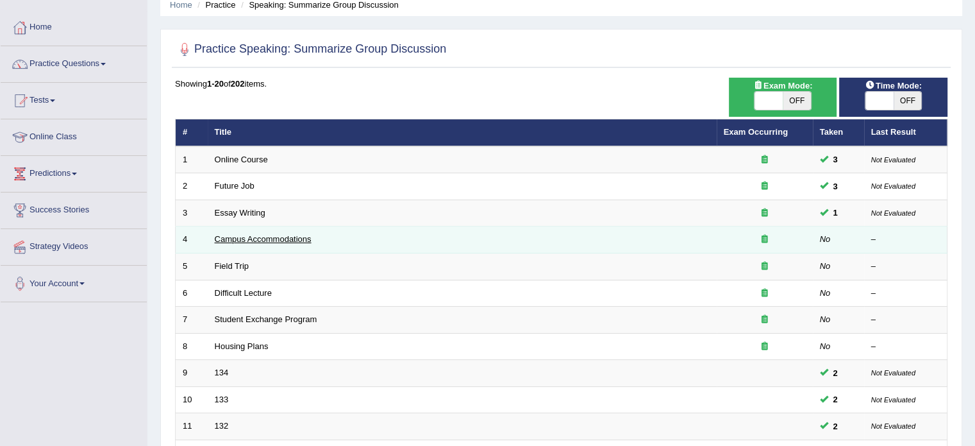
click at [240, 237] on link "Campus Accommodations" at bounding box center [263, 239] width 97 height 10
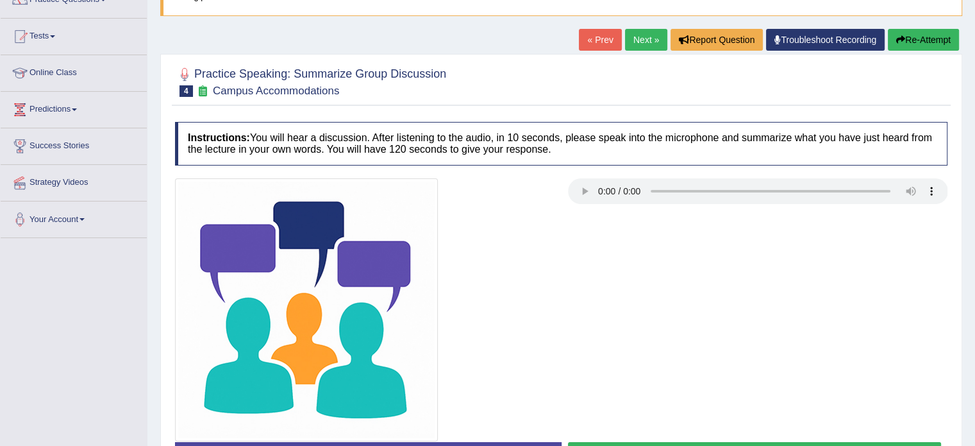
scroll to position [128, 0]
